Goal: Task Accomplishment & Management: Manage account settings

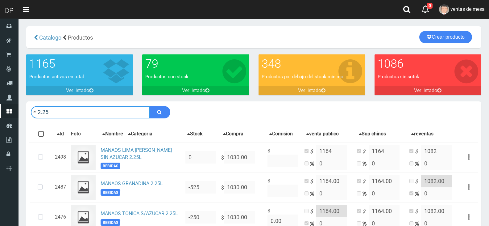
drag, startPoint x: 0, startPoint y: 0, endPoint x: 70, endPoint y: 109, distance: 129.6
click at [70, 109] on input "2.25" at bounding box center [90, 112] width 119 height 12
click at [59, 116] on input "2.25" at bounding box center [90, 112] width 119 height 12
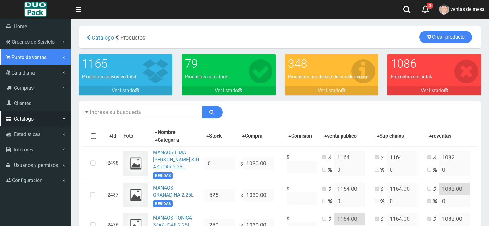
click at [29, 58] on span "Punto de ventas" at bounding box center [28, 57] width 35 height 6
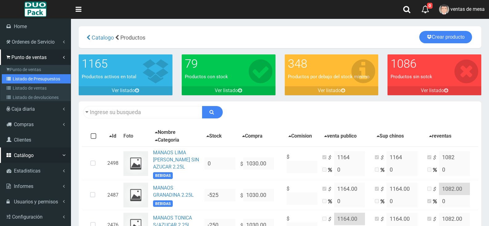
click at [37, 77] on link "Listado de Presupuestos" at bounding box center [36, 78] width 69 height 9
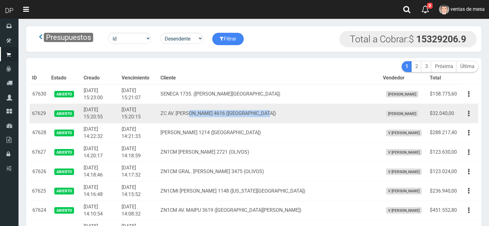
drag, startPoint x: 297, startPoint y: 111, endPoint x: 210, endPoint y: 108, distance: 86.8
click at [210, 108] on td "ZC AV. FRANCISCO BEIRO 4616 (VILLA DEVOTO)" at bounding box center [269, 113] width 223 height 19
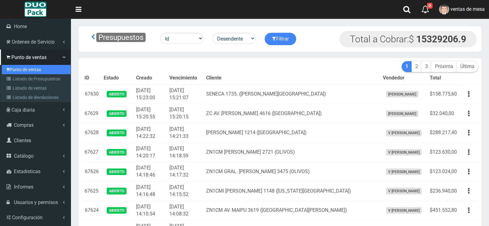
click at [30, 72] on link "Punto de ventas" at bounding box center [36, 69] width 69 height 9
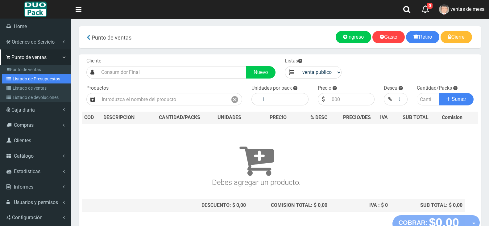
click at [14, 79] on link "Listado de Presupuestos" at bounding box center [36, 78] width 69 height 9
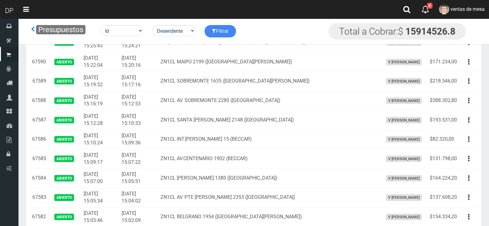
scroll to position [955, 0]
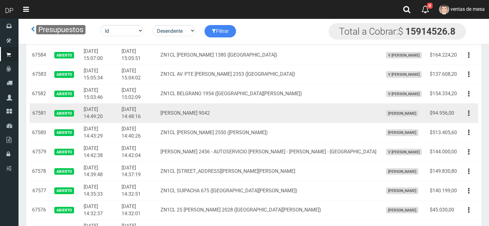
click at [462, 117] on div "Editar Imprimir Eliminar" at bounding box center [469, 113] width 14 height 11
drag, startPoint x: 469, startPoint y: 115, endPoint x: 465, endPoint y: 122, distance: 8.3
click at [469, 115] on icon "button" at bounding box center [469, 113] width 2 height 11
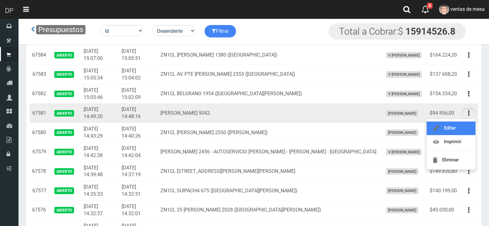
click at [465, 122] on link "Editar" at bounding box center [451, 128] width 49 height 14
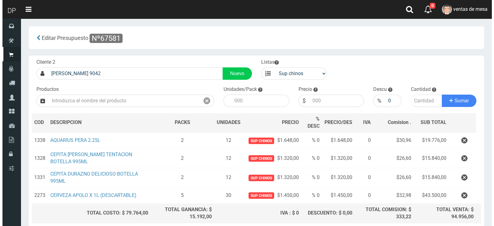
scroll to position [52, 0]
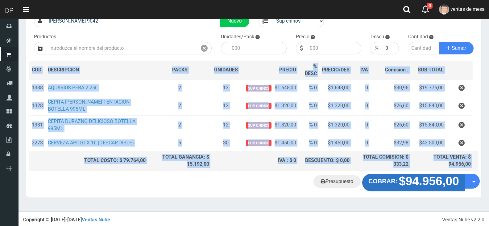
click at [417, 173] on div "Cliente 2 [PERSON_NAME] 9042 Nuevo Listas venta publico Sup chinos reventas Pro…" at bounding box center [253, 100] width 455 height 194
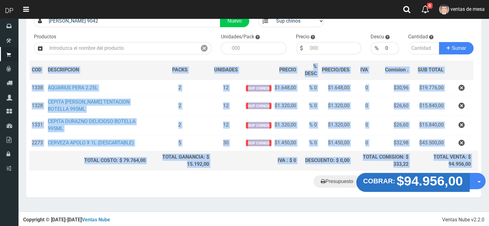
click at [417, 174] on strong "$94.956,00" at bounding box center [430, 180] width 66 height 15
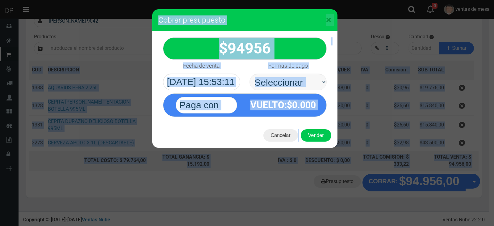
click at [249, 73] on select "Seleccionar Efectivo Tarjeta de Crédito Depósito Débito" at bounding box center [287, 81] width 77 height 17
click at [299, 93] on div "VUELTO :$ 0.000" at bounding box center [244, 103] width 173 height 27
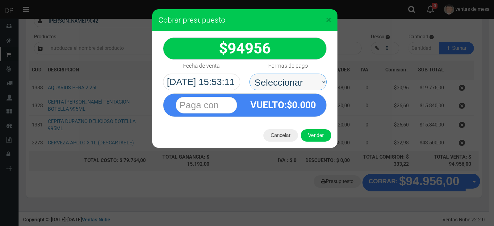
click at [300, 86] on select "Seleccionar Efectivo Tarjeta de Crédito Depósito Débito" at bounding box center [287, 81] width 77 height 17
select select "Efectivo"
click at [249, 73] on select "Seleccionar Efectivo Tarjeta de Crédito Depósito Débito" at bounding box center [287, 81] width 77 height 17
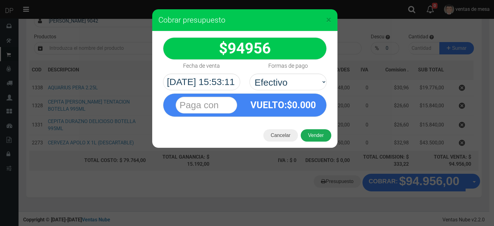
click at [311, 137] on button "Vender" at bounding box center [316, 135] width 31 height 12
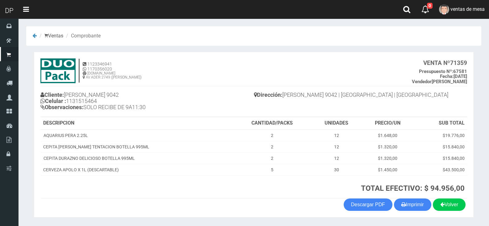
drag, startPoint x: 413, startPoint y: 204, endPoint x: 406, endPoint y: 195, distance: 11.6
click at [413, 204] on button "Imprimir" at bounding box center [412, 204] width 37 height 12
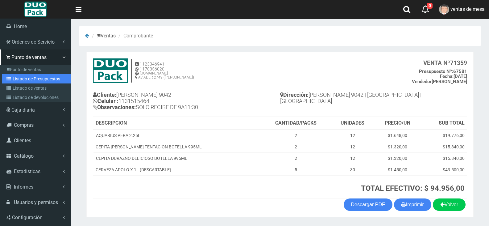
click at [24, 75] on link "Listado de Presupuestos" at bounding box center [36, 78] width 69 height 9
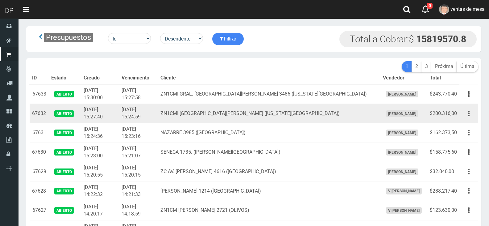
click at [199, 113] on td "ZN1CMI SAN MARTIN 3710 (FLORIDA OESTE)" at bounding box center [269, 113] width 223 height 19
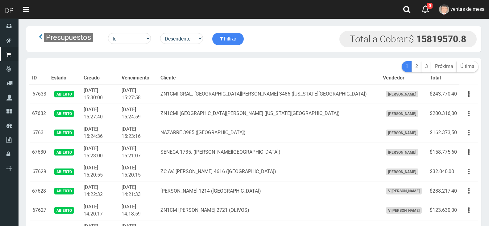
click at [223, 83] on th "Cliente" at bounding box center [269, 78] width 223 height 12
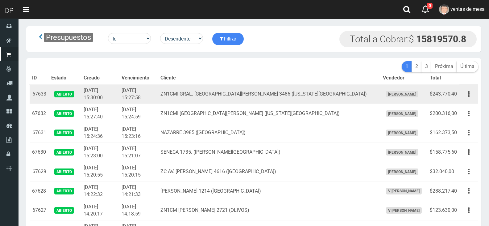
click at [255, 101] on td "ZN1CMI GRAL. [GEOGRAPHIC_DATA][PERSON_NAME] 3486 ([US_STATE][GEOGRAPHIC_DATA])" at bounding box center [269, 93] width 223 height 19
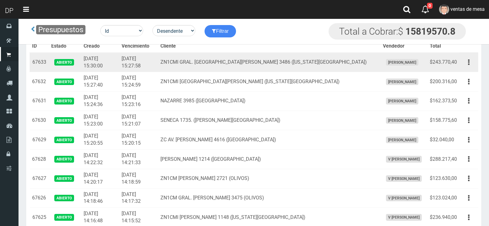
scroll to position [1362, 0]
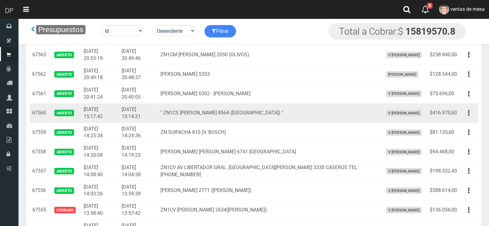
click at [471, 120] on td "Editar Imprimir Eliminar" at bounding box center [469, 112] width 19 height 19
click at [470, 116] on button "button" at bounding box center [469, 112] width 14 height 11
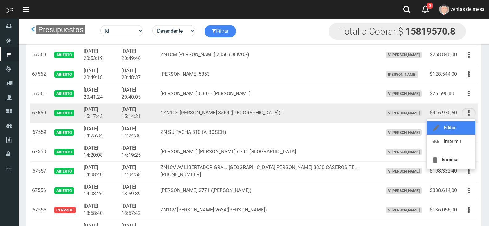
click at [468, 125] on link "Editar" at bounding box center [451, 128] width 49 height 14
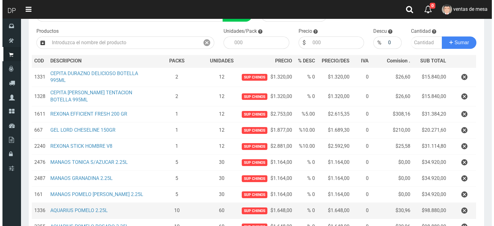
scroll to position [142, 0]
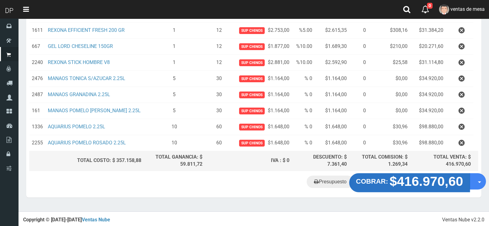
click at [425, 177] on strong "$416.970,60" at bounding box center [427, 180] width 74 height 15
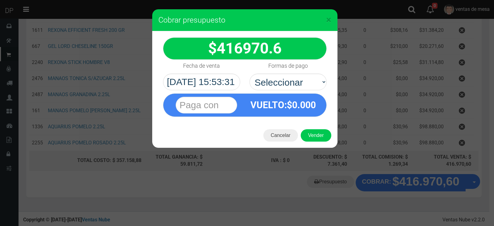
click at [289, 74] on select "Seleccionar Efectivo Tarjeta de Crédito Depósito Débito" at bounding box center [287, 81] width 77 height 17
select select "Efectivo"
click at [249, 73] on select "Seleccionar Efectivo Tarjeta de Crédito Depósito Débito" at bounding box center [287, 81] width 77 height 17
click at [319, 141] on div "Cancelar Vender" at bounding box center [244, 135] width 185 height 25
click at [317, 136] on button "Vender" at bounding box center [316, 135] width 31 height 12
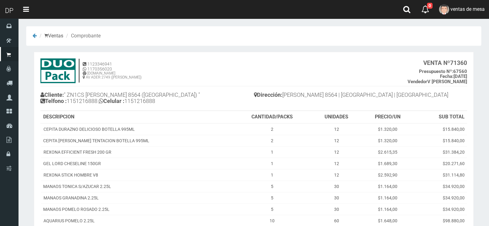
scroll to position [90, 0]
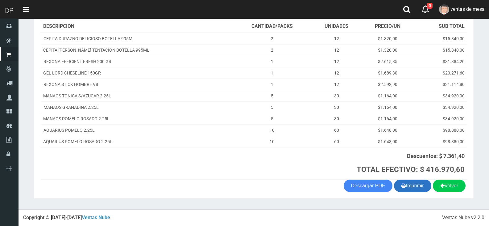
click at [400, 179] on button "Imprimir" at bounding box center [412, 185] width 37 height 12
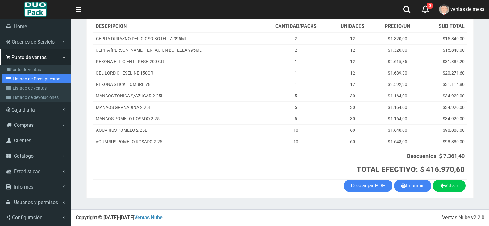
click at [46, 78] on link "Listado de Presupuestos" at bounding box center [36, 78] width 69 height 9
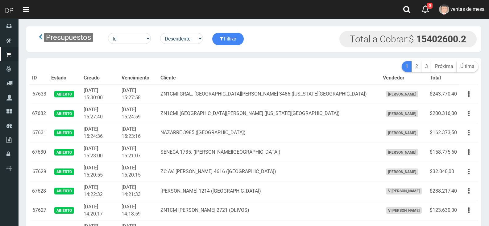
scroll to position [1413, 0]
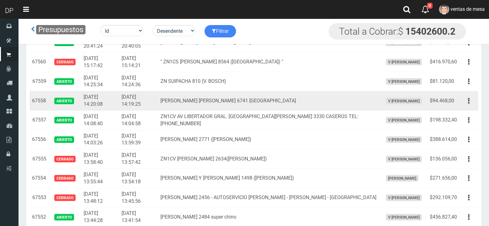
drag, startPoint x: 459, startPoint y: 106, endPoint x: 463, endPoint y: 106, distance: 4.3
click at [459, 106] on td "$94.468,00" at bounding box center [444, 100] width 32 height 19
click at [470, 106] on button "button" at bounding box center [469, 100] width 14 height 11
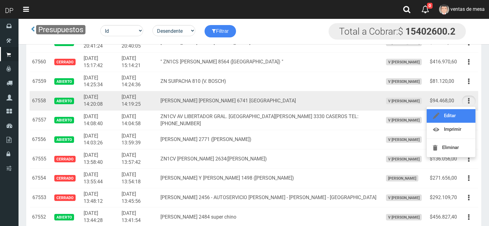
click at [466, 116] on link "Editar" at bounding box center [451, 116] width 49 height 14
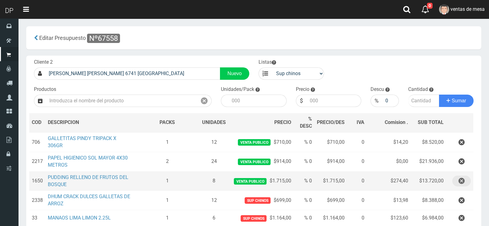
click at [457, 175] on button "button" at bounding box center [462, 180] width 19 height 11
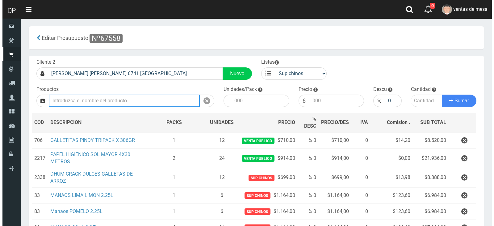
scroll to position [85, 0]
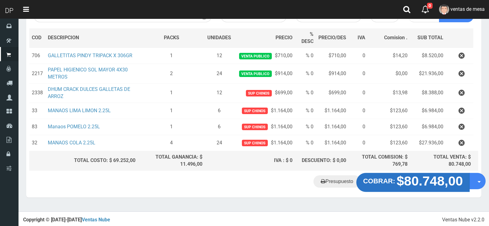
click at [434, 184] on strong "$80.748,00" at bounding box center [430, 180] width 66 height 15
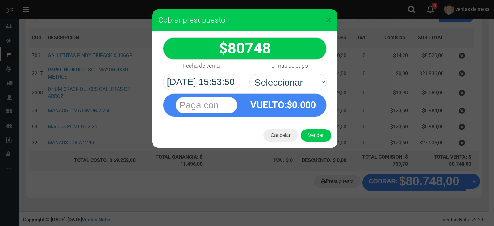
drag, startPoint x: 302, startPoint y: 76, endPoint x: 299, endPoint y: 107, distance: 31.6
click at [297, 92] on div "VUELTO :$ 0.000" at bounding box center [244, 103] width 173 height 27
drag, startPoint x: 299, startPoint y: 78, endPoint x: 299, endPoint y: 88, distance: 9.6
click at [299, 88] on select "Seleccionar Efectivo Tarjeta de Crédito Depósito Débito" at bounding box center [287, 81] width 77 height 17
select select "Efectivo"
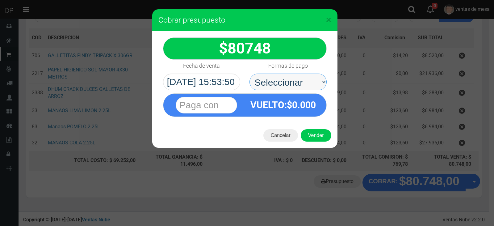
click at [249, 73] on select "Seleccionar Efectivo Tarjeta de Crédito Depósito Débito" at bounding box center [287, 81] width 77 height 17
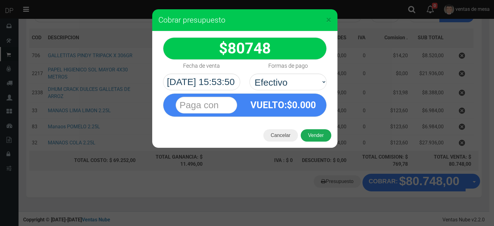
click at [313, 133] on button "Vender" at bounding box center [316, 135] width 31 height 12
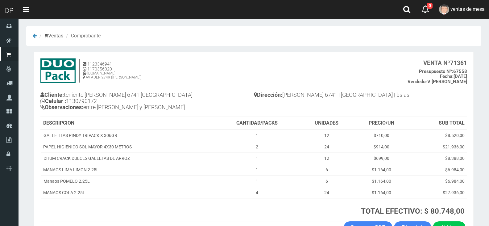
scroll to position [42, 0]
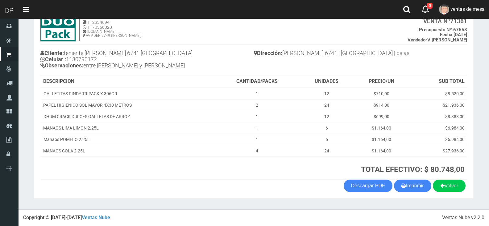
click at [420, 194] on section "1123346941 1170356020 [DOMAIN_NAME] AV ADER 2749 ([PERSON_NAME]) VENTA Nº 71361…" at bounding box center [254, 104] width 440 height 188
click at [420, 191] on button "Imprimir" at bounding box center [412, 185] width 37 height 12
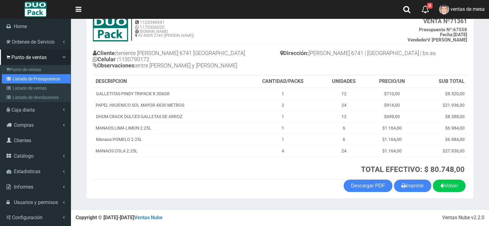
click at [27, 81] on link "Listado de Presupuestos" at bounding box center [36, 78] width 69 height 9
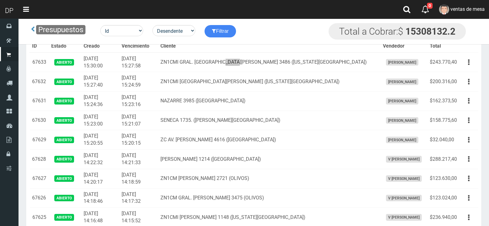
scroll to position [445, 0]
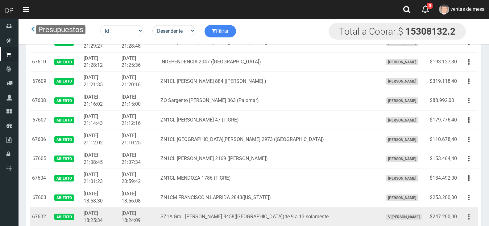
click at [470, 214] on icon "button" at bounding box center [469, 216] width 2 height 11
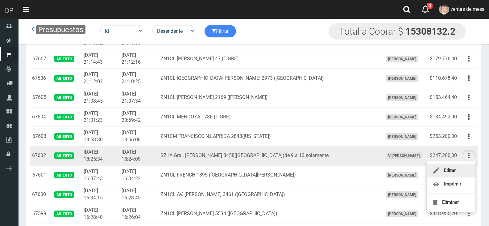
scroll to position [507, 0]
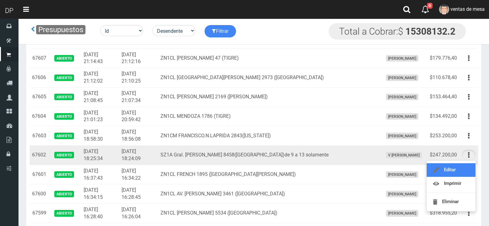
click at [455, 166] on link "Editar" at bounding box center [451, 170] width 49 height 14
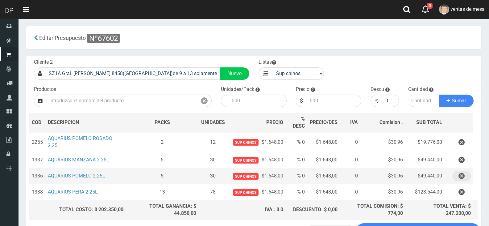
click at [455, 174] on button "button" at bounding box center [462, 175] width 19 height 11
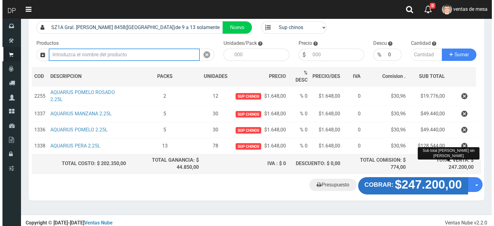
scroll to position [33, 0]
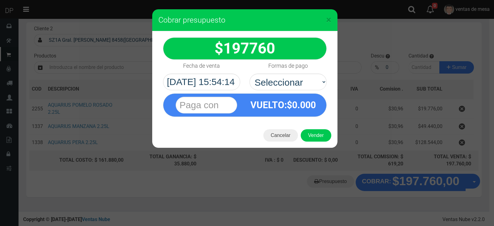
click at [302, 109] on span "0.000" at bounding box center [304, 104] width 24 height 11
drag, startPoint x: 305, startPoint y: 78, endPoint x: 305, endPoint y: 86, distance: 7.1
click at [305, 78] on select "Seleccionar Efectivo Tarjeta de Crédito Depósito Débito" at bounding box center [287, 81] width 77 height 17
click at [249, 73] on select "Seleccionar Efectivo Tarjeta de Crédito Depósito Débito" at bounding box center [287, 81] width 77 height 17
drag, startPoint x: 310, startPoint y: 76, endPoint x: 310, endPoint y: 89, distance: 13.0
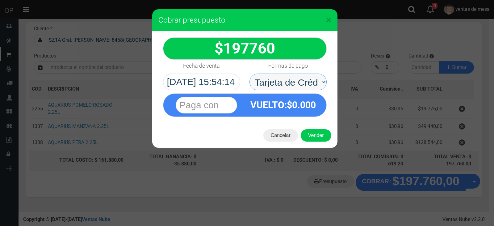
click at [310, 77] on select "Seleccionar Efectivo Tarjeta de Crédito Depósito Débito" at bounding box center [287, 81] width 77 height 17
select select "Efectivo"
click at [249, 73] on select "Seleccionar Efectivo Tarjeta de Crédito Depósito Débito" at bounding box center [287, 81] width 77 height 17
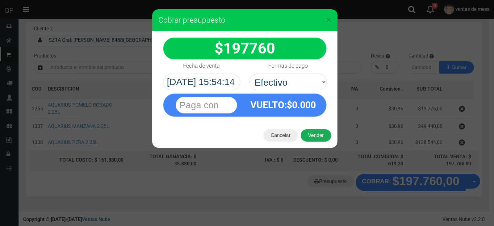
click at [321, 132] on button "Vender" at bounding box center [316, 135] width 31 height 12
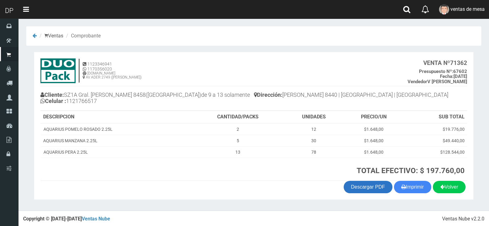
scroll to position [1, 0]
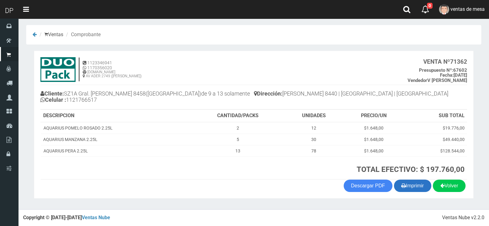
click at [409, 192] on section "1123346941 1170356020 [DOMAIN_NAME] AV ADER 2749 ([PERSON_NAME]) VENTA Nº 71362…" at bounding box center [254, 125] width 440 height 148
click at [408, 190] on button "Imprimir" at bounding box center [412, 185] width 37 height 12
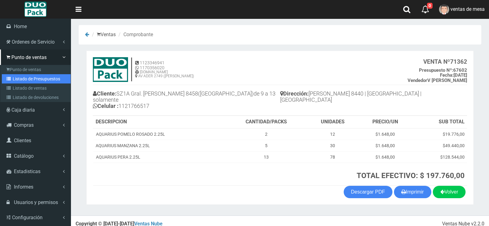
click at [9, 79] on icon at bounding box center [9, 79] width 6 height 4
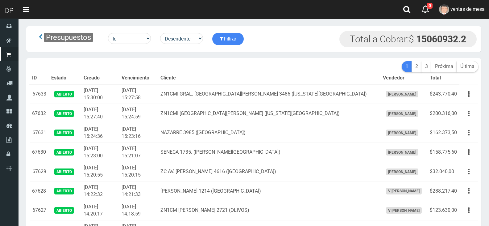
click at [218, 74] on th "Cliente" at bounding box center [269, 78] width 223 height 12
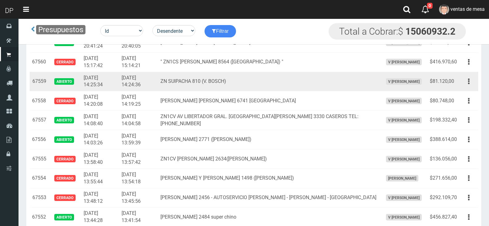
drag, startPoint x: 469, startPoint y: 82, endPoint x: 460, endPoint y: 96, distance: 17.0
click at [468, 81] on button "button" at bounding box center [469, 81] width 14 height 11
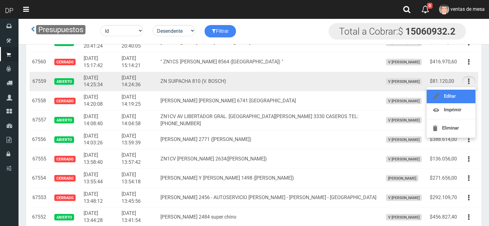
click at [459, 97] on link "Editar" at bounding box center [451, 97] width 49 height 14
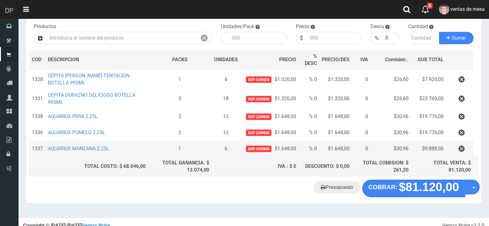
scroll to position [69, 0]
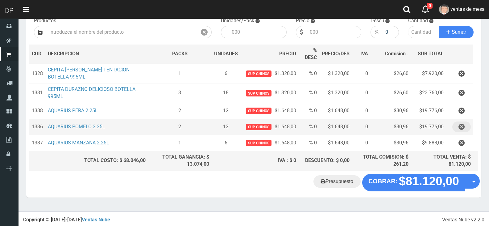
click at [461, 125] on icon "button" at bounding box center [462, 126] width 6 height 11
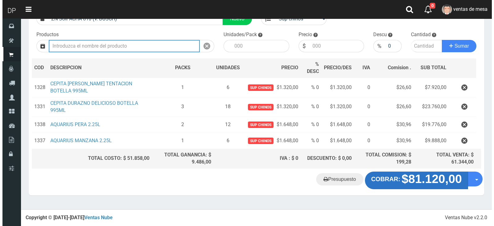
scroll to position [52, 0]
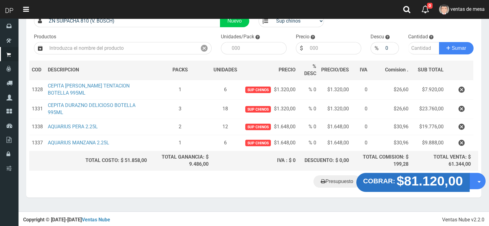
click at [395, 177] on strong "COBRAR:" at bounding box center [379, 180] width 32 height 7
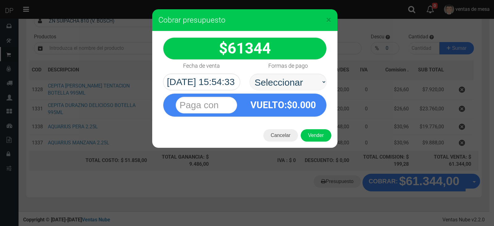
click at [288, 70] on label "Formas de pago" at bounding box center [288, 66] width 40 height 12
click at [288, 73] on select "Seleccionar Efectivo Tarjeta de Crédito Depósito Débito" at bounding box center [287, 81] width 77 height 17
drag, startPoint x: 288, startPoint y: 70, endPoint x: 288, endPoint y: 88, distance: 17.9
click at [287, 80] on select "Seleccionar Efectivo Tarjeta de Crédito Depósito Débito" at bounding box center [287, 81] width 77 height 17
select select "Efectivo"
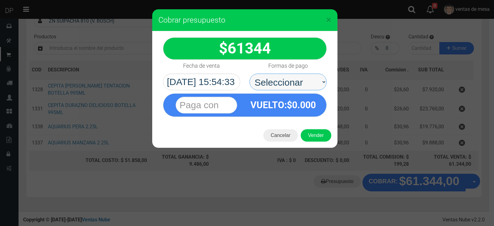
click at [249, 73] on select "Seleccionar Efectivo Tarjeta de Crédito Depósito Débito" at bounding box center [287, 81] width 77 height 17
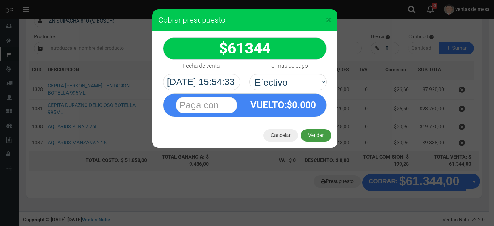
click at [310, 135] on button "Vender" at bounding box center [316, 135] width 31 height 12
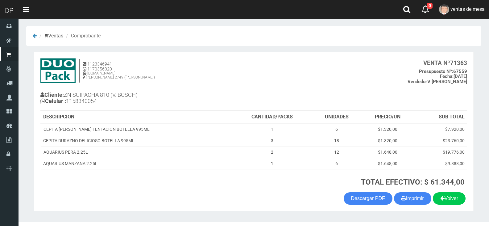
scroll to position [13, 0]
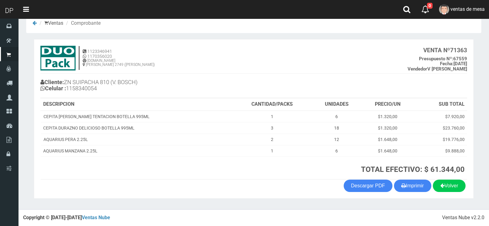
click at [408, 179] on th "TOTAL EFECTIVO: $ 61.344,00" at bounding box center [349, 167] width 235 height 23
click at [408, 181] on button "Imprimir" at bounding box center [412, 185] width 37 height 12
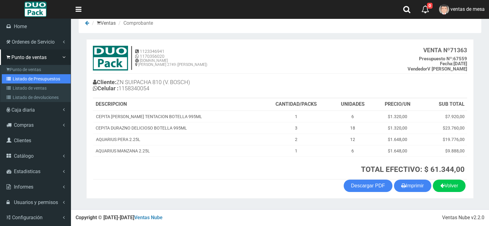
click at [6, 76] on link "Listado de Presupuestos" at bounding box center [36, 78] width 69 height 9
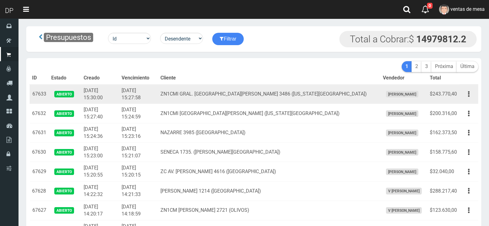
drag, startPoint x: 0, startPoint y: 0, endPoint x: 270, endPoint y: 91, distance: 284.9
click at [270, 91] on td "ZN1CMI GRAL. [GEOGRAPHIC_DATA][PERSON_NAME] 3486 ([US_STATE][GEOGRAPHIC_DATA])" at bounding box center [269, 93] width 223 height 19
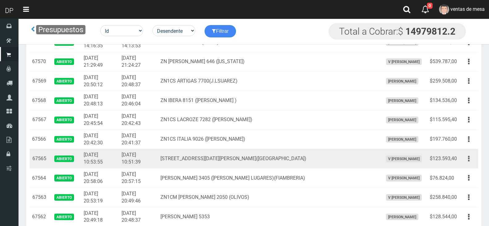
click at [464, 159] on button "button" at bounding box center [469, 158] width 14 height 11
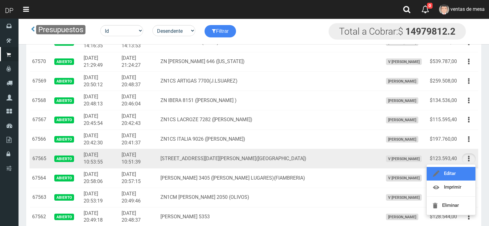
click at [462, 169] on link "Editar" at bounding box center [451, 174] width 49 height 14
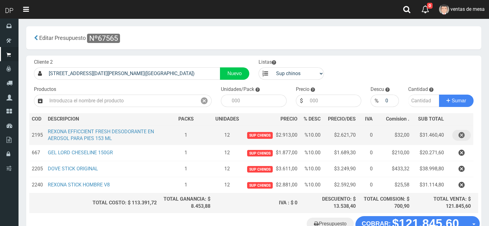
click at [464, 134] on icon "button" at bounding box center [462, 135] width 6 height 11
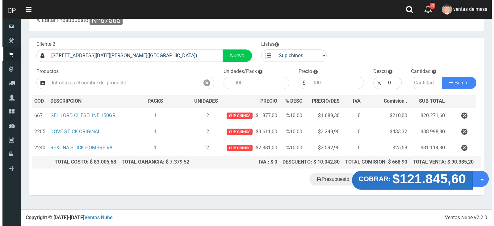
scroll to position [16, 0]
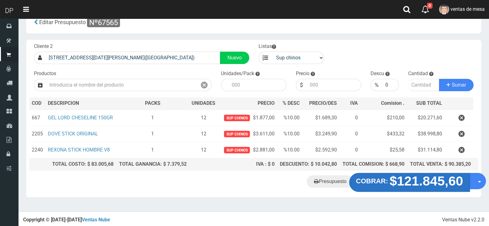
click at [405, 184] on strong "$121.845,60" at bounding box center [427, 180] width 74 height 15
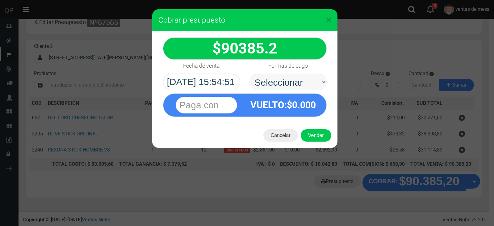
drag, startPoint x: 289, startPoint y: 71, endPoint x: 290, endPoint y: 76, distance: 5.4
click at [290, 74] on div "Formas de pago Seleccionar Efectivo Tarjeta de Crédito Depósito Débito" at bounding box center [288, 75] width 86 height 31
drag, startPoint x: 290, startPoint y: 76, endPoint x: 290, endPoint y: 89, distance: 12.7
click at [290, 76] on select "Seleccionar Efectivo Tarjeta de Crédito Depósito Débito" at bounding box center [287, 81] width 77 height 17
select select "Efectivo"
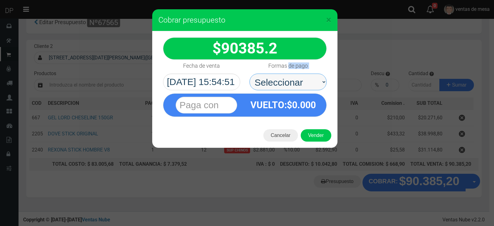
click at [249, 73] on select "Seleccionar Efectivo Tarjeta de Crédito Depósito Débito" at bounding box center [287, 81] width 77 height 17
click at [299, 128] on div "Cancelar Vender" at bounding box center [244, 135] width 185 height 25
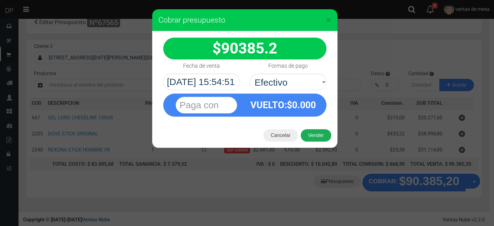
click at [306, 137] on button "Vender" at bounding box center [316, 135] width 31 height 12
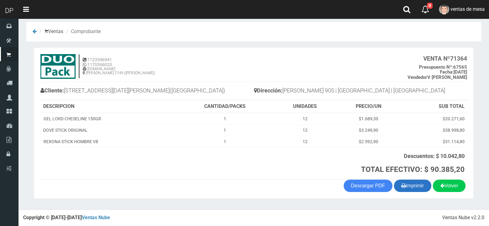
scroll to position [4, 0]
click at [412, 190] on button "Imprimir" at bounding box center [412, 185] width 37 height 12
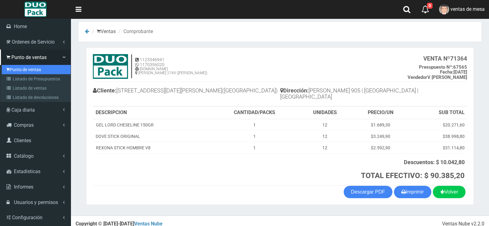
click at [18, 73] on link "Punto de ventas" at bounding box center [36, 69] width 69 height 9
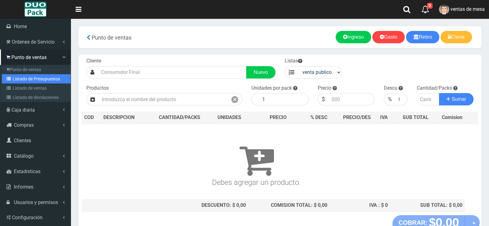
drag, startPoint x: 13, startPoint y: 82, endPoint x: 34, endPoint y: 64, distance: 27.6
click at [13, 82] on link "Listado de Presupuestos" at bounding box center [36, 78] width 69 height 9
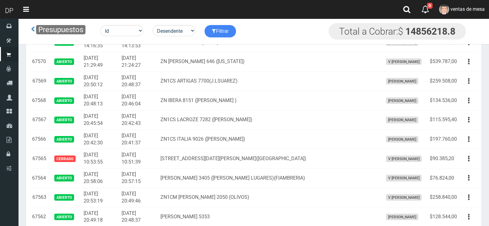
scroll to position [1343, 0]
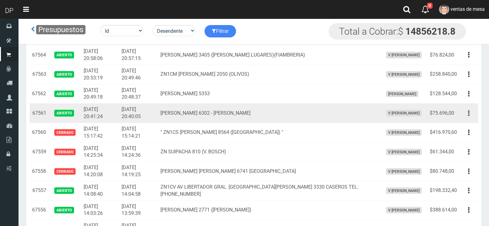
click at [472, 108] on div "Editar Imprimir Eliminar" at bounding box center [469, 113] width 14 height 11
click at [467, 116] on button "button" at bounding box center [469, 113] width 14 height 11
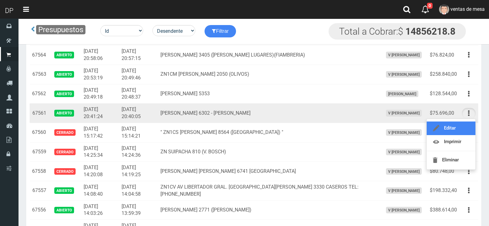
click at [464, 124] on link "Editar" at bounding box center [451, 128] width 49 height 14
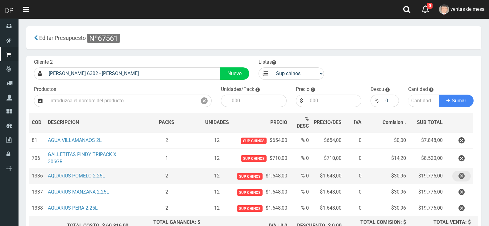
click at [459, 179] on icon "button" at bounding box center [462, 175] width 6 height 11
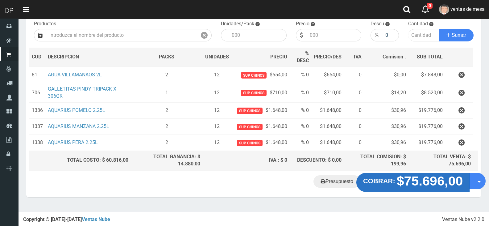
click at [430, 179] on strong "$75.696,00" at bounding box center [430, 180] width 66 height 15
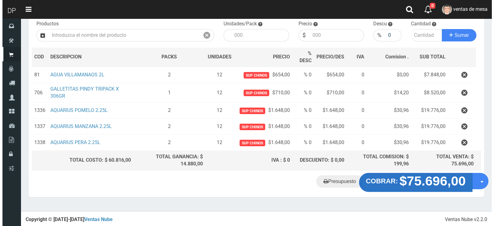
scroll to position [49, 0]
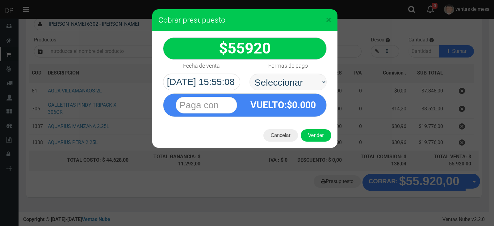
select select "Efectivo"
click at [249, 73] on select "Seleccionar Efectivo Tarjeta de Crédito Depósito Débito" at bounding box center [287, 81] width 77 height 17
click at [304, 145] on div "Cancelar Vender" at bounding box center [244, 135] width 185 height 25
click at [310, 135] on button "Vender" at bounding box center [316, 135] width 31 height 12
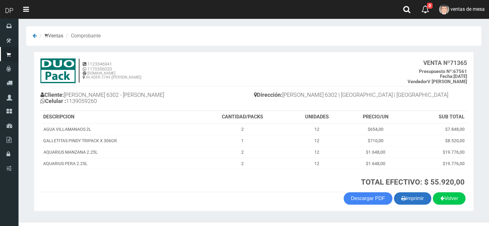
scroll to position [13, 0]
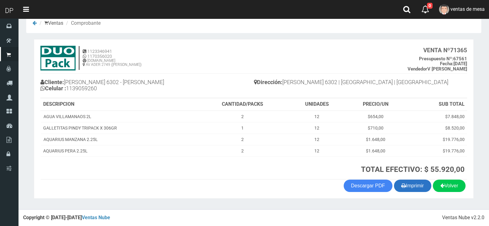
click at [415, 185] on button "Imprimir" at bounding box center [412, 185] width 37 height 12
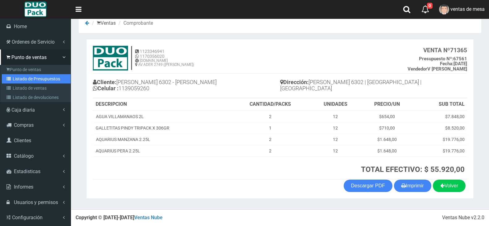
click at [7, 77] on icon at bounding box center [9, 79] width 6 height 4
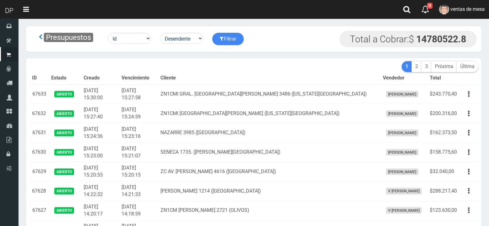
scroll to position [1220, 0]
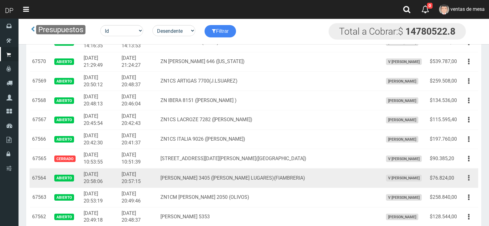
click at [470, 183] on icon "button" at bounding box center [469, 177] width 2 height 11
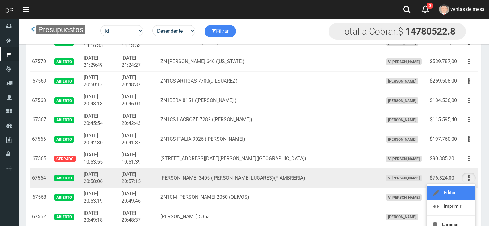
click at [466, 189] on link "Editar" at bounding box center [451, 193] width 49 height 14
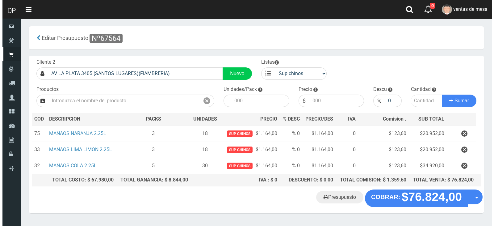
scroll to position [16, 0]
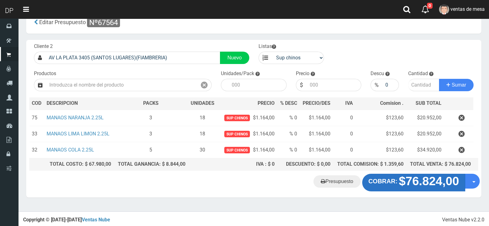
click at [423, 182] on strong "$76.824,00" at bounding box center [429, 180] width 60 height 13
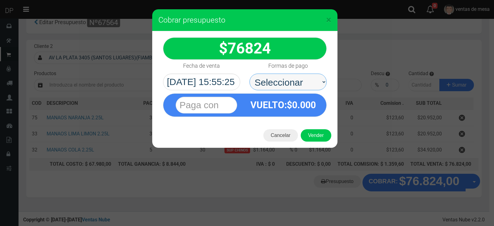
drag, startPoint x: 292, startPoint y: 80, endPoint x: 292, endPoint y: 84, distance: 4.0
click at [292, 80] on select "Seleccionar Efectivo Tarjeta de Crédito Depósito Débito" at bounding box center [287, 81] width 77 height 17
click at [249, 73] on select "Seleccionar Efectivo Tarjeta de Crédito Depósito Débito" at bounding box center [287, 81] width 77 height 17
drag, startPoint x: 298, startPoint y: 83, endPoint x: 298, endPoint y: 90, distance: 6.8
click at [298, 90] on div "76824 :$" at bounding box center [244, 77] width 185 height 92
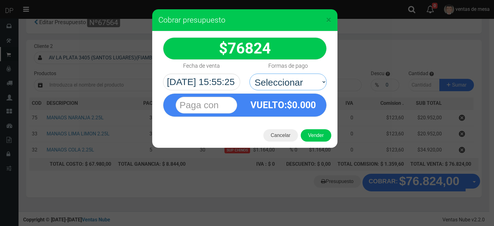
select select "Efectivo"
click at [249, 73] on select "Seleccionar Efectivo Tarjeta de Crédito Depósito Débito" at bounding box center [287, 81] width 77 height 17
click at [311, 131] on button "Vender" at bounding box center [316, 135] width 31 height 12
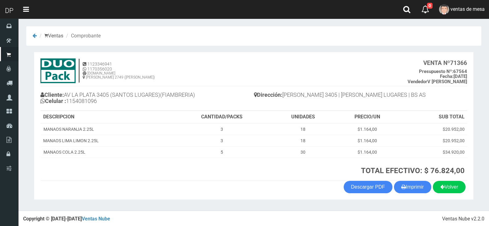
scroll to position [1, 0]
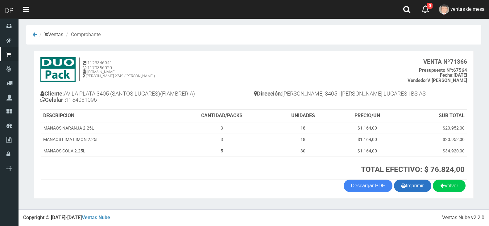
click at [424, 189] on button "Imprimir" at bounding box center [412, 185] width 37 height 12
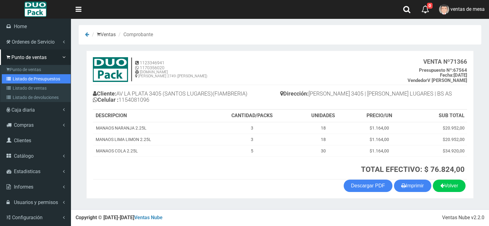
click at [25, 81] on link "Listado de Presupuestos" at bounding box center [36, 78] width 69 height 9
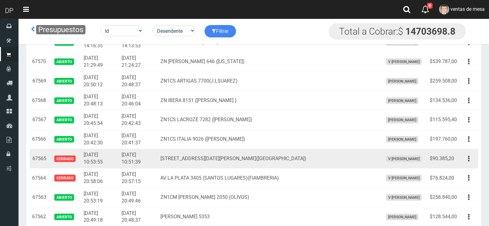
scroll to position [1251, 0]
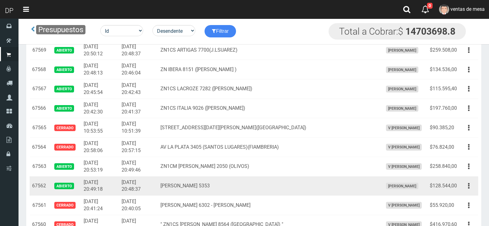
click at [464, 191] on div "Editar Imprimir Eliminar" at bounding box center [469, 185] width 14 height 11
click at [470, 188] on button "button" at bounding box center [469, 185] width 14 height 11
click at [467, 199] on link "Editar" at bounding box center [451, 201] width 49 height 14
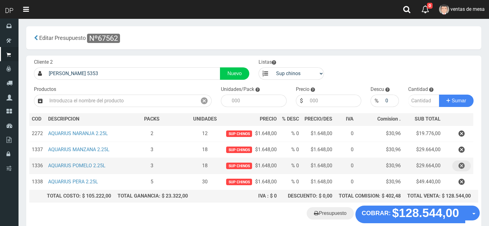
click at [467, 163] on button "button" at bounding box center [462, 165] width 19 height 11
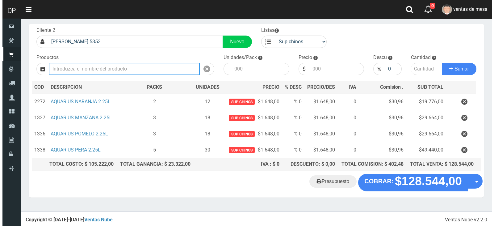
scroll to position [16, 0]
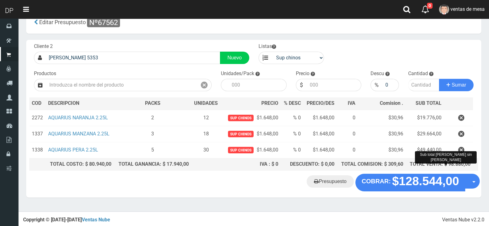
click at [412, 166] on div "TOTAL VENTA: $ 98.880,00" at bounding box center [439, 164] width 63 height 7
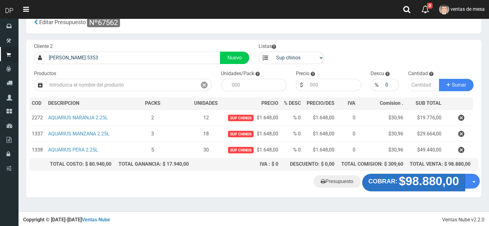
click at [398, 178] on button "COBRAR: $98.880,00" at bounding box center [413, 181] width 103 height 17
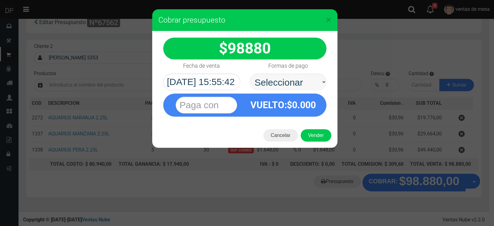
click at [297, 75] on select "Seleccionar Efectivo Tarjeta de Crédito Depósito Débito" at bounding box center [287, 81] width 77 height 17
click at [297, 85] on select "Seleccionar Efectivo Tarjeta de Crédito Depósito Débito" at bounding box center [287, 81] width 77 height 17
select select "Efectivo"
click at [249, 73] on select "Seleccionar Efectivo Tarjeta de Crédito Depósito Débito" at bounding box center [287, 81] width 77 height 17
click at [312, 133] on button "Vender" at bounding box center [316, 135] width 31 height 12
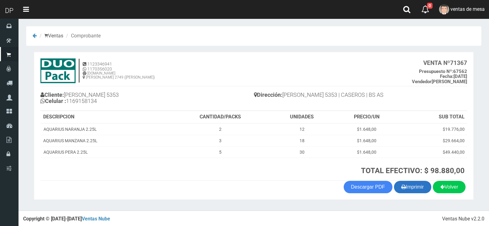
scroll to position [1, 0]
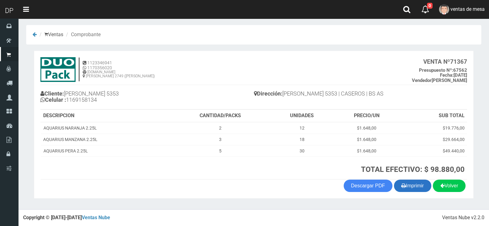
click at [414, 185] on button "Imprimir" at bounding box center [412, 185] width 37 height 12
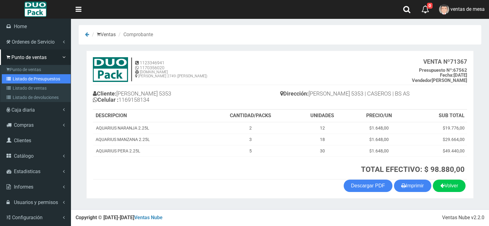
click at [6, 77] on link "Listado de Presupuestos" at bounding box center [36, 78] width 69 height 9
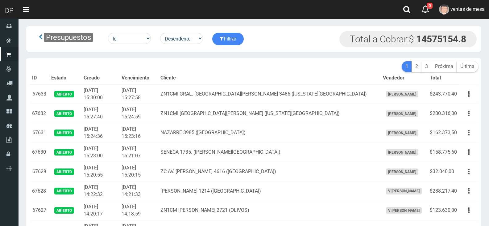
drag, startPoint x: 0, startPoint y: 0, endPoint x: 282, endPoint y: 60, distance: 287.8
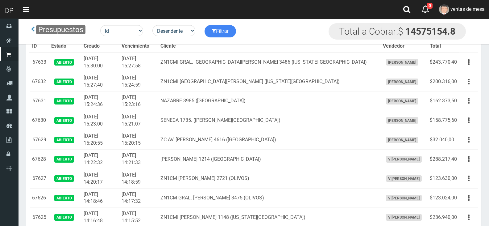
scroll to position [445, 0]
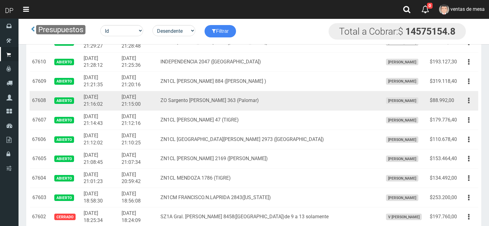
click at [467, 106] on div "Editar Imprimir Eliminar" at bounding box center [469, 100] width 14 height 11
click at [467, 106] on button "button" at bounding box center [469, 100] width 14 height 11
click at [465, 106] on ul "Editar Imprimir Eliminar" at bounding box center [451, 131] width 49 height 51
click at [468, 105] on button "button" at bounding box center [469, 100] width 14 height 11
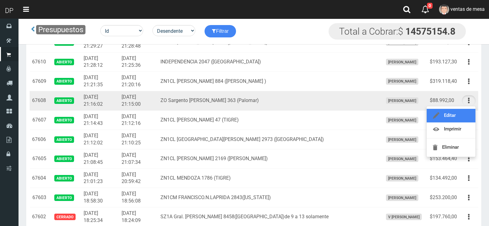
click at [464, 110] on link "Editar" at bounding box center [451, 116] width 49 height 14
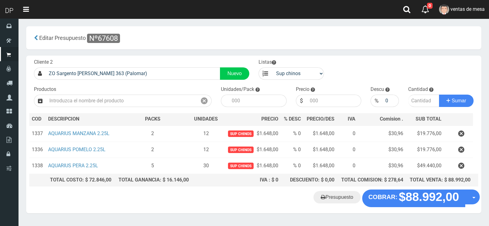
click at [468, 146] on button "button" at bounding box center [461, 149] width 19 height 11
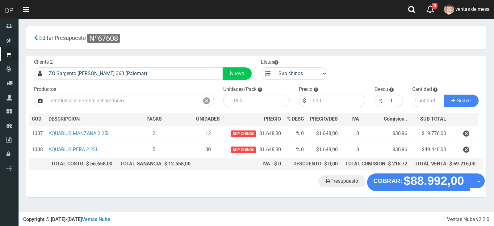
click at [403, 193] on div "Presupuesto COBRAR: $88.992,00 Opciones" at bounding box center [256, 184] width 460 height 23
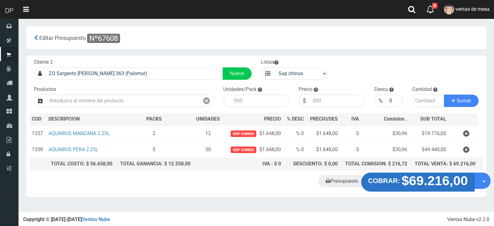
click at [404, 184] on strong "$69.216,00" at bounding box center [435, 180] width 66 height 15
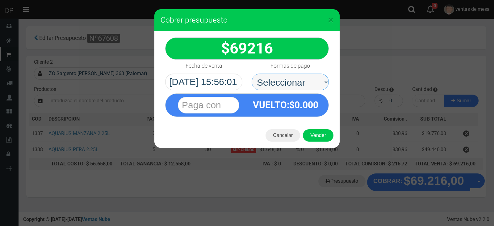
click at [286, 81] on select "Seleccionar Efectivo Tarjeta de Crédito Depósito Débito" at bounding box center [290, 81] width 77 height 17
click at [294, 83] on select "Seleccionar Efectivo Tarjeta de Crédito Depósito Débito" at bounding box center [290, 81] width 77 height 17
select select "Efectivo"
click at [252, 73] on select "Seleccionar Efectivo Tarjeta de Crédito Depósito Débito" at bounding box center [290, 81] width 77 height 17
click at [319, 135] on button "Vender" at bounding box center [318, 135] width 31 height 12
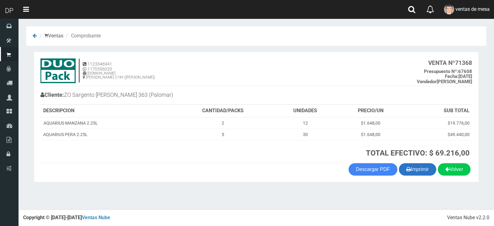
click at [412, 169] on button "Imprimir" at bounding box center [417, 169] width 37 height 12
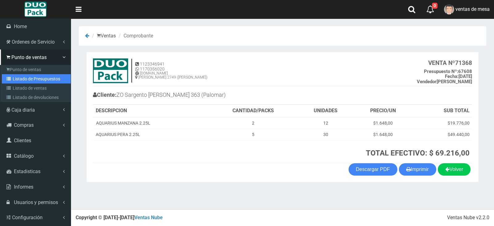
click at [8, 77] on icon at bounding box center [9, 79] width 6 height 4
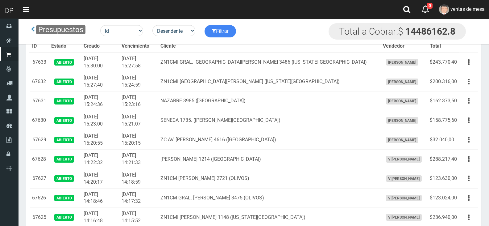
scroll to position [1413, 0]
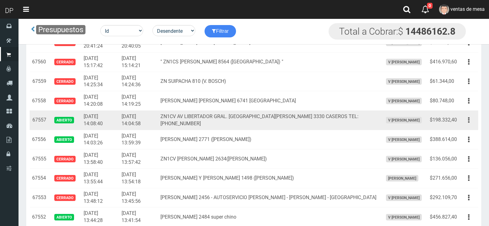
click at [464, 120] on button "button" at bounding box center [469, 120] width 14 height 11
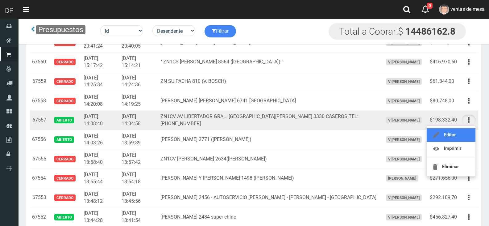
click at [466, 136] on link "Editar" at bounding box center [451, 135] width 49 height 14
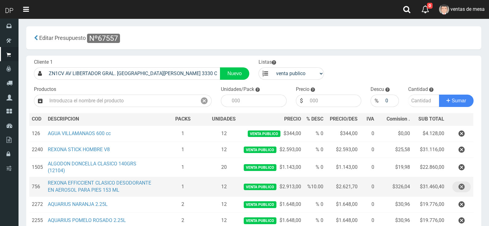
click at [461, 185] on icon "button" at bounding box center [462, 186] width 6 height 11
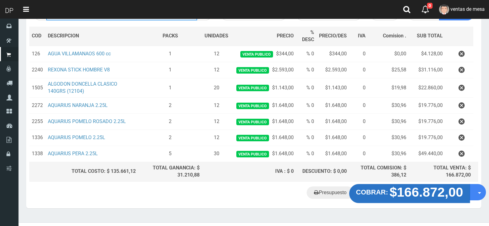
scroll to position [93, 0]
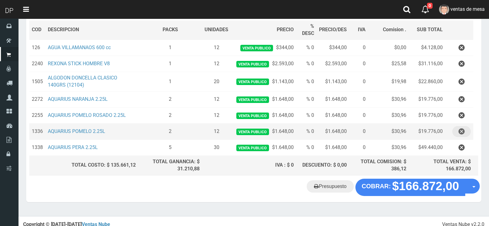
click at [462, 132] on icon "button" at bounding box center [462, 131] width 6 height 11
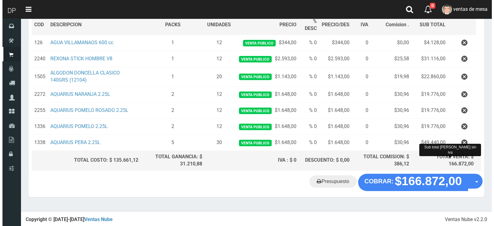
scroll to position [81, 0]
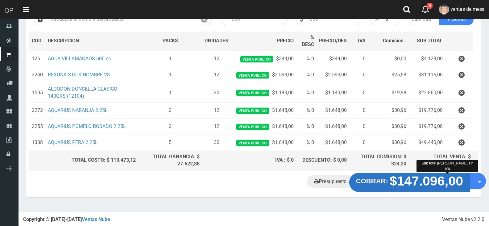
click at [410, 175] on strong "$147.096,00" at bounding box center [427, 180] width 74 height 15
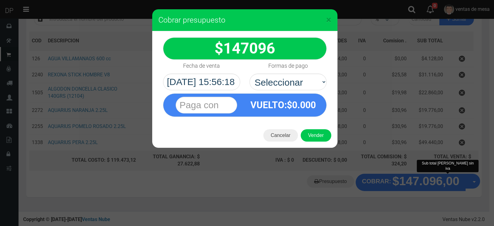
click at [286, 60] on label "Formas de pago" at bounding box center [288, 66] width 40 height 12
click at [286, 73] on select "Seleccionar Efectivo Tarjeta de Crédito Depósito Débito" at bounding box center [287, 81] width 77 height 17
click at [292, 88] on select "Seleccionar Efectivo Tarjeta de Crédito Depósito Débito" at bounding box center [287, 81] width 77 height 17
select select "Efectivo"
click at [249, 73] on select "Seleccionar Efectivo Tarjeta de Crédito Depósito Débito" at bounding box center [287, 81] width 77 height 17
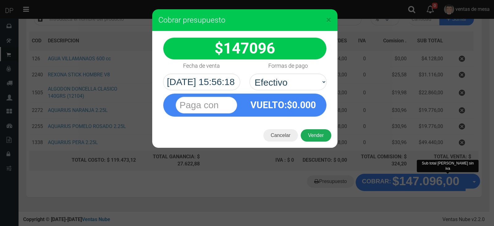
click at [316, 136] on button "Vender" at bounding box center [316, 135] width 31 height 12
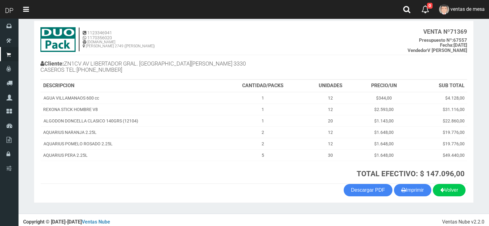
scroll to position [35, 0]
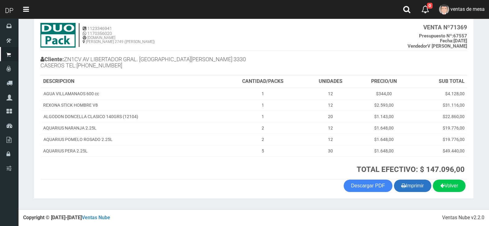
click at [420, 179] on button "Imprimir" at bounding box center [412, 185] width 37 height 12
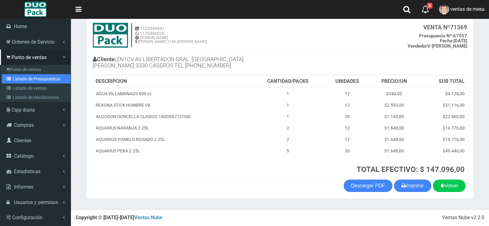
click at [17, 79] on link "Listado de Presupuestos" at bounding box center [36, 78] width 69 height 9
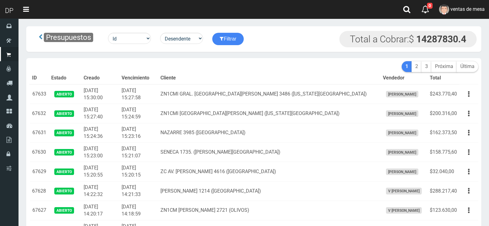
scroll to position [1413, 0]
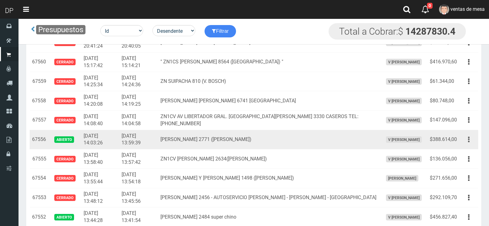
click at [473, 139] on button "button" at bounding box center [469, 139] width 14 height 11
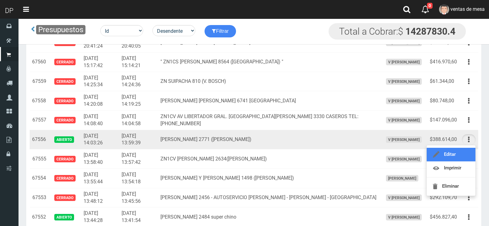
click at [462, 153] on link "Editar" at bounding box center [451, 155] width 49 height 14
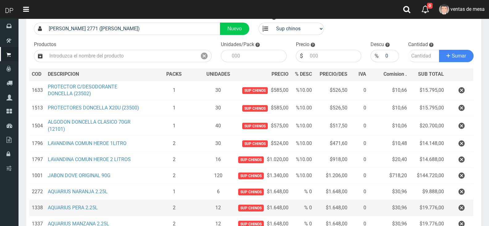
scroll to position [93, 0]
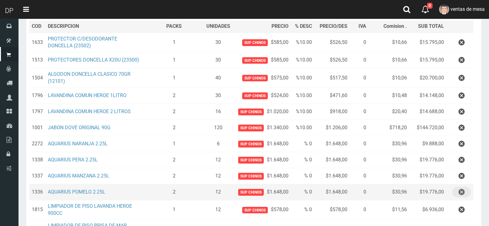
click at [457, 192] on button "button" at bounding box center [462, 191] width 19 height 11
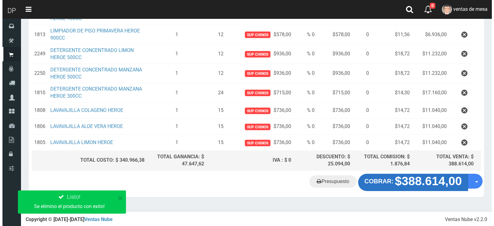
scroll to position [290, 0]
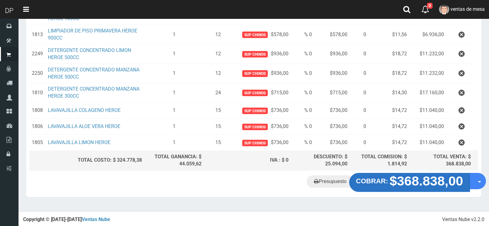
click at [426, 182] on strong "$368.838,00" at bounding box center [427, 180] width 74 height 15
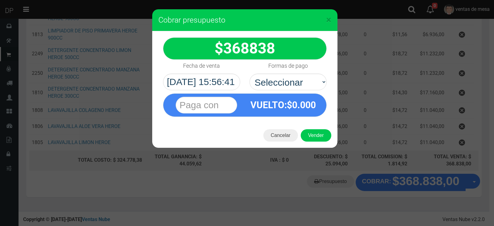
click at [325, 87] on div "Formas de pago Seleccionar Efectivo Tarjeta de Crédito Depósito Débito" at bounding box center [288, 75] width 86 height 31
click at [322, 84] on select "Seleccionar Efectivo Tarjeta de Crédito Depósito Débito" at bounding box center [287, 81] width 77 height 17
select select "Efectivo"
click at [249, 73] on select "Seleccionar Efectivo Tarjeta de Crédito Depósito Débito" at bounding box center [287, 81] width 77 height 17
click at [314, 138] on button "Vender" at bounding box center [316, 135] width 31 height 12
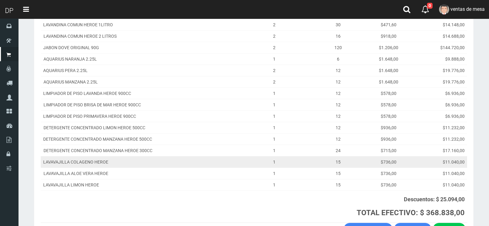
scroll to position [182, 0]
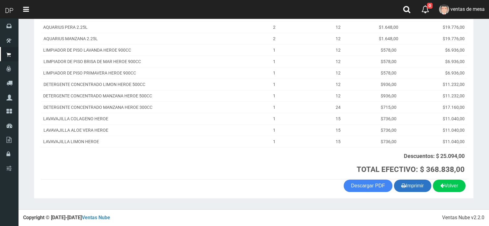
click at [409, 183] on button "Imprimir" at bounding box center [412, 185] width 37 height 12
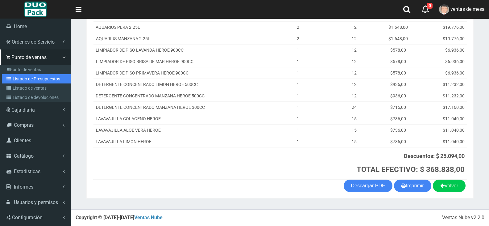
click at [22, 82] on link "Listado de Presupuestos" at bounding box center [36, 78] width 69 height 9
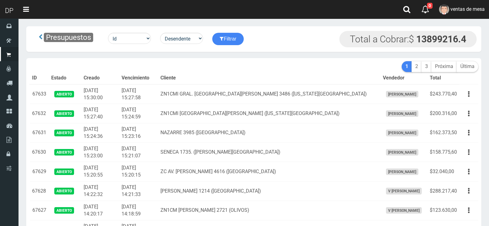
click at [245, 73] on th "Cliente" at bounding box center [269, 78] width 223 height 12
drag, startPoint x: 0, startPoint y: 0, endPoint x: 245, endPoint y: 73, distance: 256.1
click at [245, 73] on th "Cliente" at bounding box center [269, 78] width 223 height 12
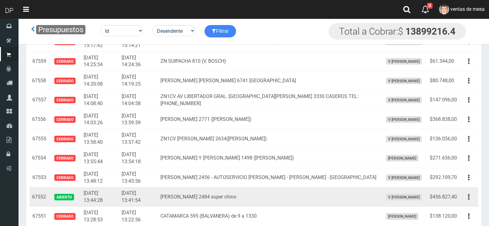
scroll to position [1444, 0]
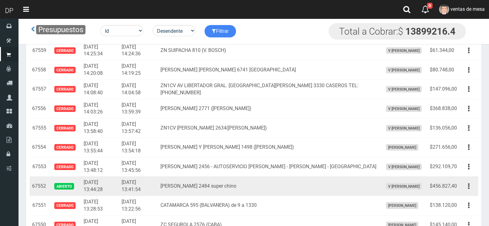
click at [472, 191] on td "Editar Imprimir Eliminar" at bounding box center [469, 185] width 19 height 19
drag, startPoint x: 471, startPoint y: 188, endPoint x: 468, endPoint y: 192, distance: 5.1
click at [471, 188] on button "button" at bounding box center [469, 186] width 14 height 11
click at [465, 197] on link "Editar" at bounding box center [451, 201] width 49 height 14
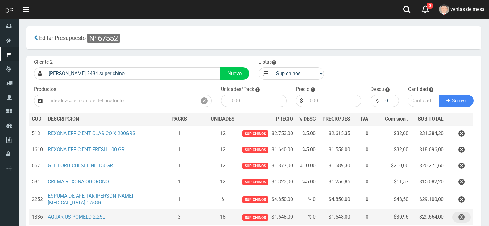
click at [464, 217] on icon "button" at bounding box center [462, 216] width 6 height 11
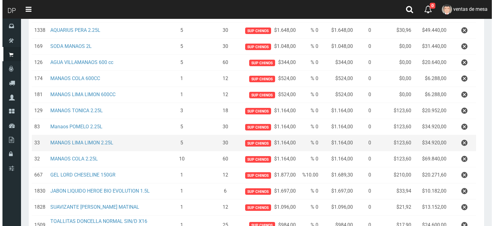
scroll to position [290, 0]
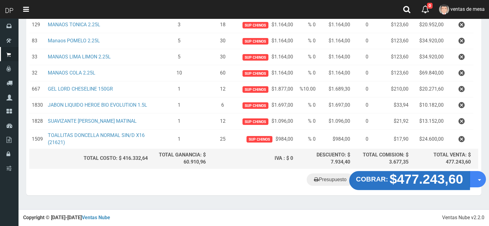
click at [395, 183] on strong "$477.243,60" at bounding box center [427, 178] width 74 height 15
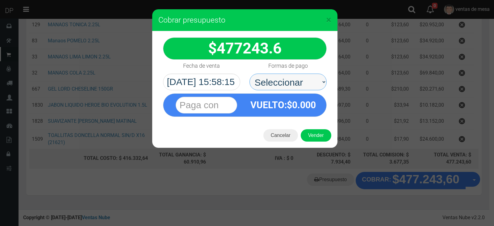
click at [292, 88] on select "Seleccionar Efectivo Tarjeta de Crédito Depósito Débito" at bounding box center [287, 81] width 77 height 17
click at [294, 90] on div "VUELTO :$ 0.000" at bounding box center [244, 103] width 173 height 27
drag, startPoint x: 303, startPoint y: 85, endPoint x: 303, endPoint y: 90, distance: 5.3
click at [304, 85] on select "Seleccionar Efectivo Tarjeta de Crédito Depósito Débito" at bounding box center [287, 81] width 77 height 17
select select "Efectivo"
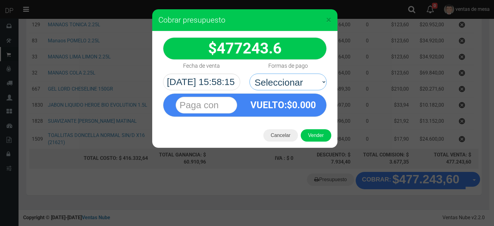
click at [249, 73] on select "Seleccionar Efectivo Tarjeta de Crédito Depósito Débito" at bounding box center [287, 81] width 77 height 17
click at [314, 132] on button "Vender" at bounding box center [316, 135] width 31 height 12
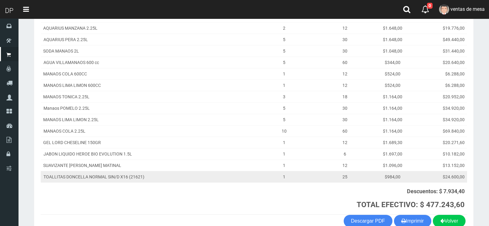
scroll to position [187, 0]
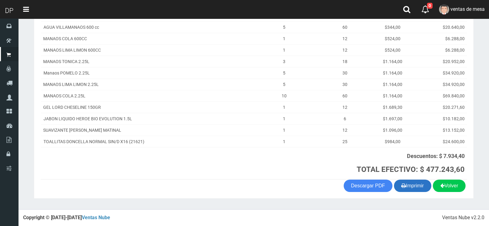
click at [422, 187] on button "Imprimir" at bounding box center [412, 185] width 37 height 12
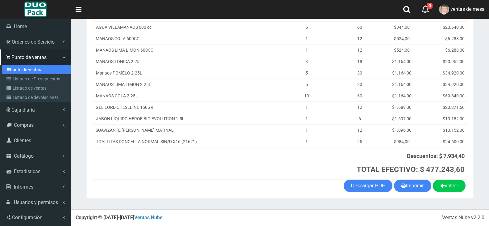
click at [18, 73] on link "Punto de ventas" at bounding box center [36, 69] width 69 height 9
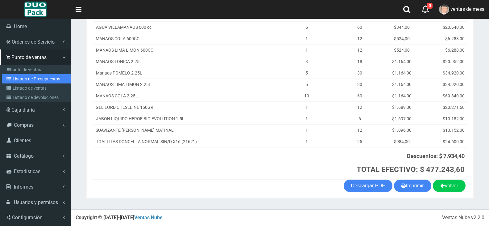
click at [21, 77] on link "Listado de Presupuestos" at bounding box center [36, 78] width 69 height 9
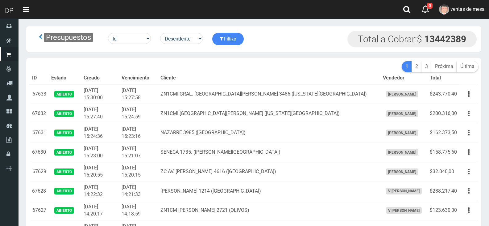
click at [230, 48] on div "Presupuestos Id Facturado Valor vencimiento vendedor cliente Desendente Ascende…" at bounding box center [253, 39] width 455 height 26
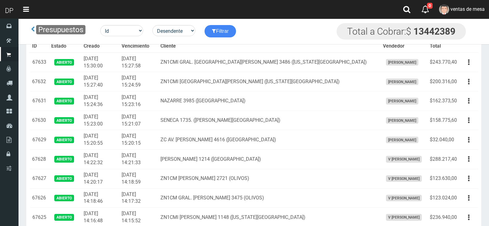
scroll to position [1026, 0]
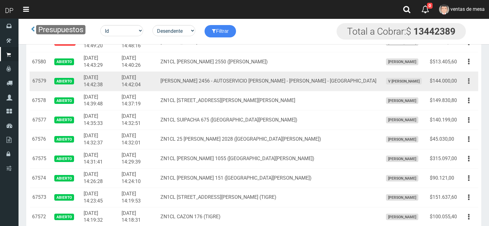
click at [468, 81] on icon "button" at bounding box center [469, 81] width 2 height 11
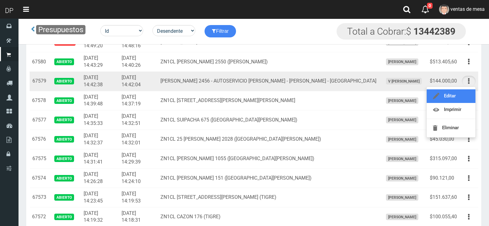
click at [463, 98] on link "Editar" at bounding box center [451, 96] width 49 height 14
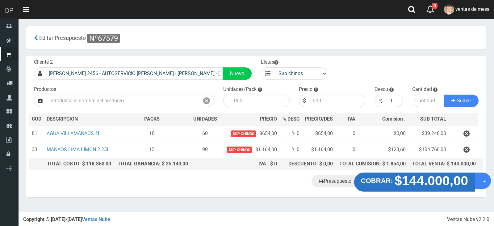
click at [403, 175] on strong "$144.000,00" at bounding box center [432, 180] width 74 height 15
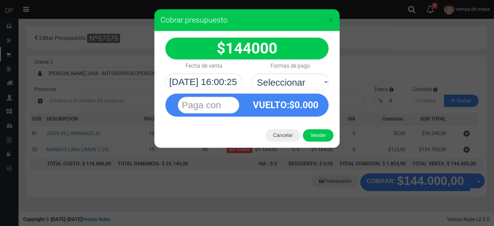
click at [312, 91] on div "VUELTO :$ 0.000" at bounding box center [247, 103] width 173 height 27
drag, startPoint x: 308, startPoint y: 83, endPoint x: 308, endPoint y: 87, distance: 4.3
click at [308, 83] on select "Seleccionar Efectivo Tarjeta de Crédito Depósito Débito" at bounding box center [290, 81] width 77 height 17
select select "Efectivo"
click at [252, 73] on select "Seleccionar Efectivo Tarjeta de Crédito Depósito Débito" at bounding box center [290, 81] width 77 height 17
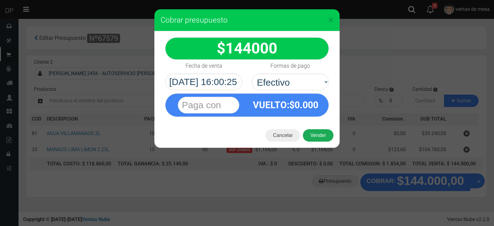
click at [313, 131] on button "Vender" at bounding box center [318, 135] width 31 height 12
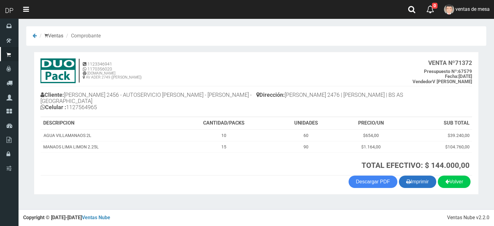
click at [404, 176] on button "Imprimir" at bounding box center [417, 181] width 37 height 12
click at [259, 175] on div "Volver Imprimir Descargar PDF" at bounding box center [256, 181] width 441 height 12
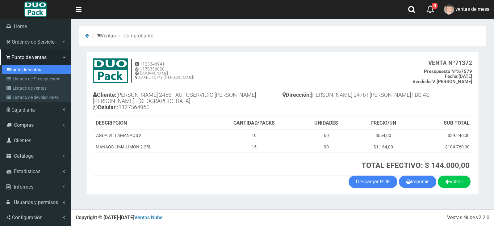
click at [15, 69] on link "Punto de ventas" at bounding box center [36, 69] width 69 height 9
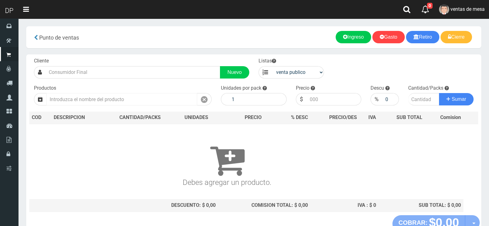
click at [110, 98] on input "text" at bounding box center [121, 99] width 151 height 12
click at [281, 77] on select "venta publico Sup chinos reventas" at bounding box center [298, 72] width 52 height 12
select select "3"
click at [272, 66] on select "venta publico Sup chinos reventas" at bounding box center [298, 72] width 52 height 12
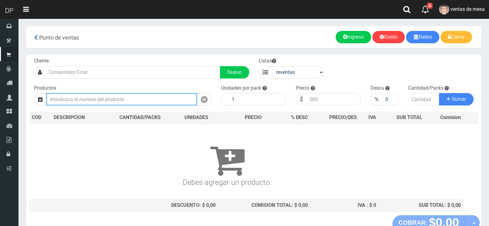
click at [119, 95] on input "text" at bounding box center [121, 99] width 151 height 12
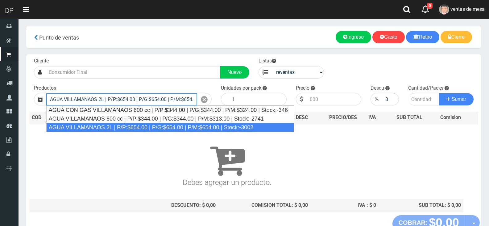
type input "AGUA VILLAMANAOS 2L | P/P:$654.00 | P/G:$654.00 | P/M:$654.00 | Stock:-3002"
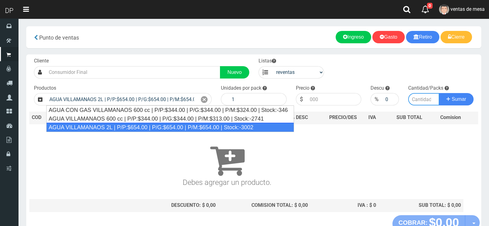
type input "6"
type input "654.00"
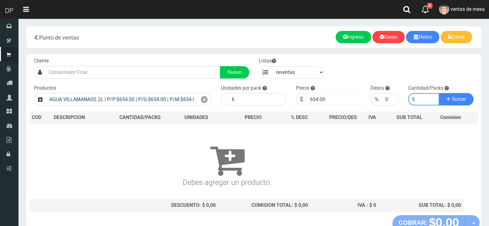
type input "5"
click at [439, 93] on button "Sumar" at bounding box center [456, 99] width 35 height 12
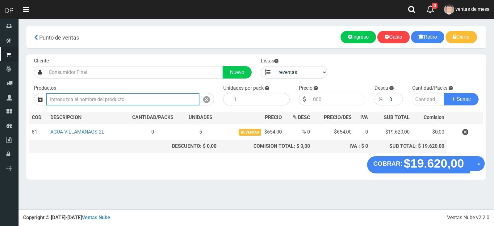
type input "A"
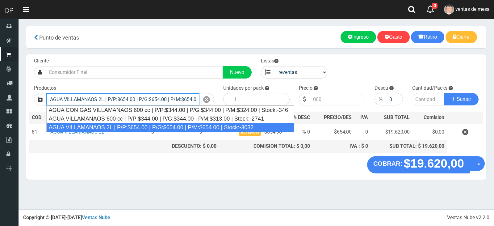
type input "AGUA VILLAMANAOS 2L | P/P:$654.00 | P/G:$654.00 | P/M:$654.00 | Stock:-3032"
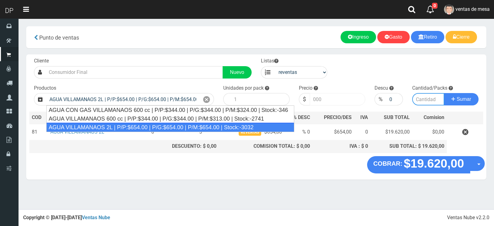
type input "6"
type input "654.00"
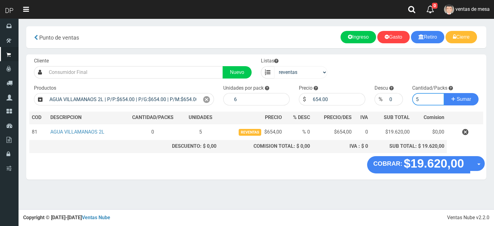
type input "5"
click at [303, 71] on select "venta publico Sup chinos reventas" at bounding box center [300, 72] width 53 height 12
select select "2"
click at [274, 66] on select "venta publico Sup chinos reventas" at bounding box center [300, 72] width 53 height 12
click at [206, 98] on icon at bounding box center [206, 99] width 7 height 9
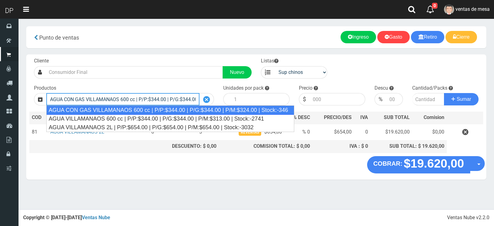
type input "AGUA CON GAS VILLAMANAOS 600 cc | P/P:$344.00 | P/G:$344.00 | P/M:$324.00 | Sto…"
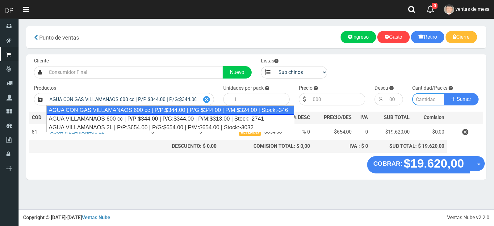
type input "12"
type input "344.00"
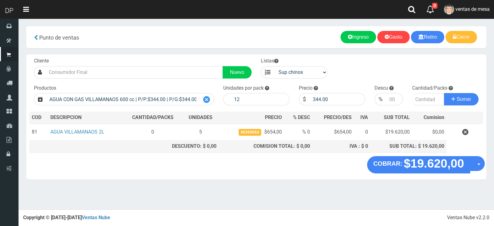
click at [201, 97] on div at bounding box center [206, 99] width 15 height 12
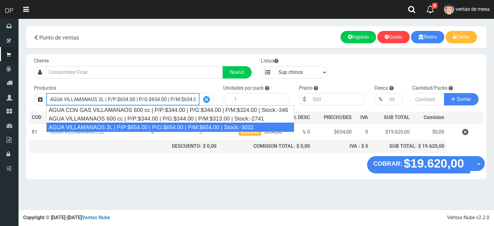
type input "AGUA VILLAMANAOS 2L | P/P:$654.00 | P/G:$654.00 | P/M:$654.00 | Stock:-3032"
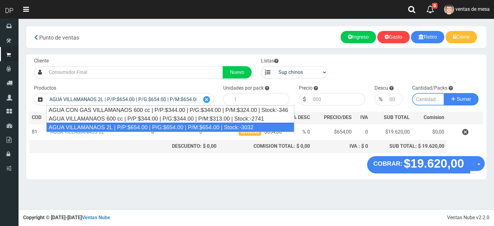
type input "6"
type input "654.00"
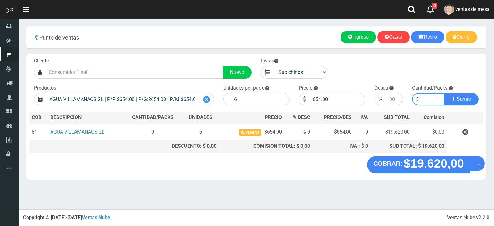
type input "5"
click at [444, 93] on button "Sumar" at bounding box center [461, 99] width 35 height 12
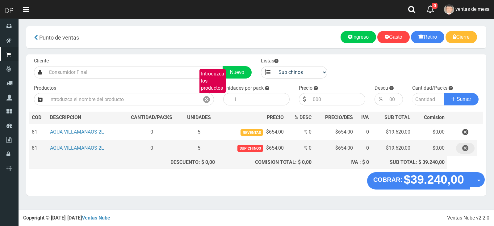
click at [471, 145] on button "button" at bounding box center [465, 148] width 19 height 11
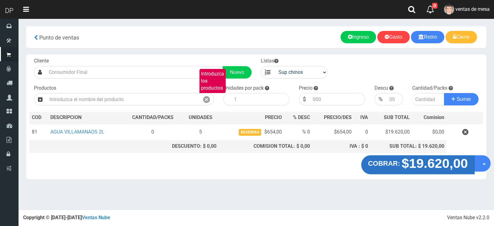
click at [407, 169] on strong "$19.620,00" at bounding box center [435, 163] width 66 height 15
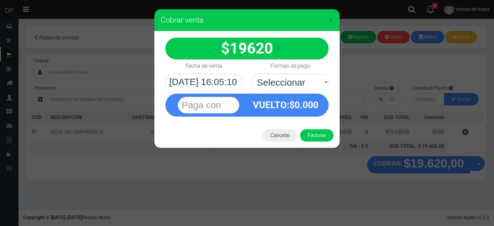
click at [322, 92] on div "VUELTO :$ 0.000" at bounding box center [247, 103] width 173 height 27
drag, startPoint x: 313, startPoint y: 83, endPoint x: 312, endPoint y: 89, distance: 6.2
click at [313, 83] on select "Seleccionar Efectivo Tarjeta de Crédito Depósito Débito" at bounding box center [290, 81] width 77 height 17
select select "Efectivo"
click at [252, 73] on select "Seleccionar Efectivo Tarjeta de Crédito Depósito Débito" at bounding box center [290, 81] width 77 height 17
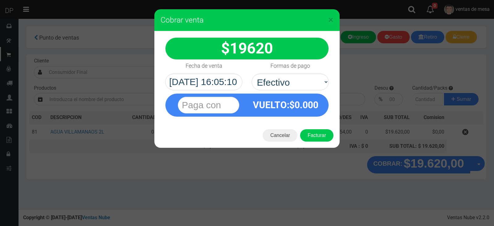
click at [326, 144] on div "Cancelar Facturar" at bounding box center [246, 135] width 185 height 25
click at [321, 133] on button "Facturar" at bounding box center [316, 135] width 33 height 12
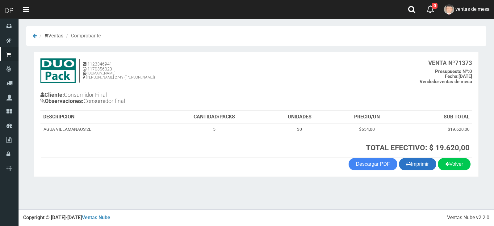
click at [408, 161] on button "Imprimir" at bounding box center [417, 164] width 37 height 12
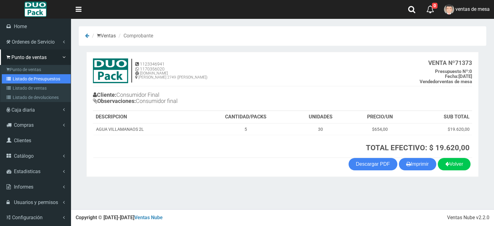
click at [15, 74] on link "Listado de Presupuestos" at bounding box center [36, 78] width 69 height 9
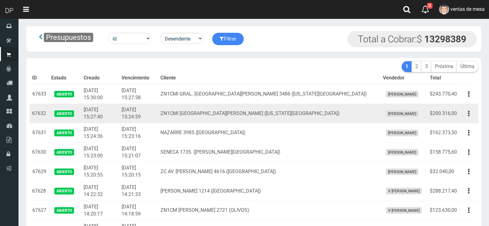
click at [292, 106] on td "ZN1CMI SAN MARTIN 3710 (FLORIDA OESTE)" at bounding box center [269, 113] width 223 height 19
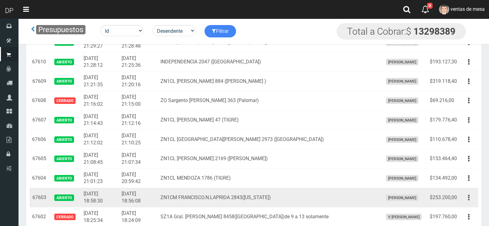
click at [467, 201] on button "button" at bounding box center [469, 197] width 14 height 11
click at [466, 207] on link "Editar" at bounding box center [451, 213] width 49 height 14
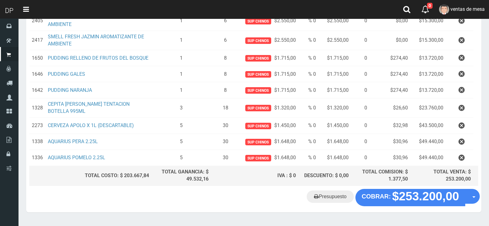
scroll to position [156, 0]
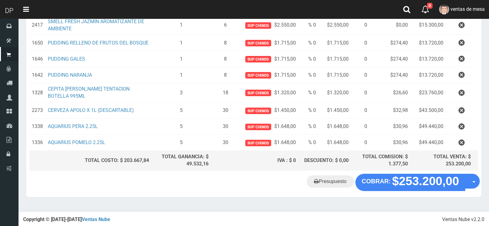
click at [466, 147] on button "button" at bounding box center [462, 142] width 19 height 11
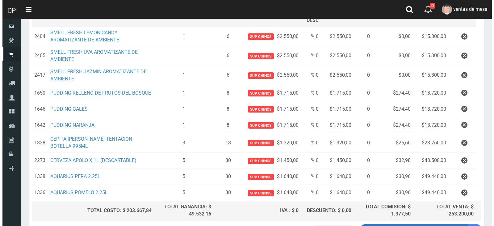
scroll to position [140, 0]
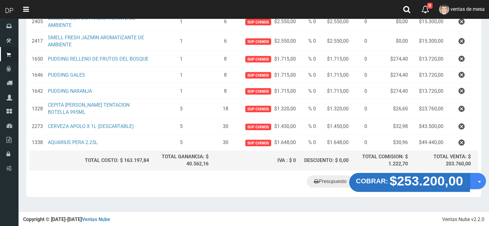
click at [404, 184] on strong "$253.200,00" at bounding box center [427, 180] width 74 height 15
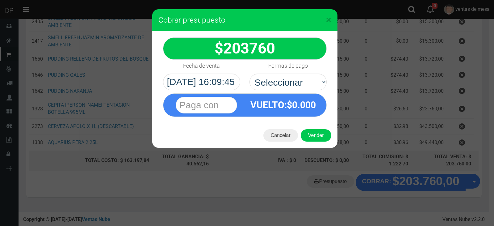
click at [299, 90] on div "VUELTO :$ 0.000" at bounding box center [244, 103] width 173 height 27
drag, startPoint x: 294, startPoint y: 82, endPoint x: 295, endPoint y: 89, distance: 6.2
click at [294, 82] on select "Seleccionar Efectivo Tarjeta de Crédito Depósito Débito" at bounding box center [287, 81] width 77 height 17
select select "Efectivo"
click at [249, 73] on select "Seleccionar Efectivo Tarjeta de Crédito Depósito Débito" at bounding box center [287, 81] width 77 height 17
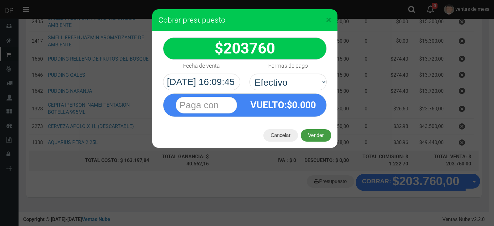
click at [313, 140] on button "Vender" at bounding box center [316, 135] width 31 height 12
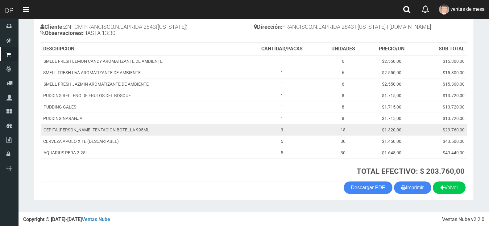
scroll to position [70, 0]
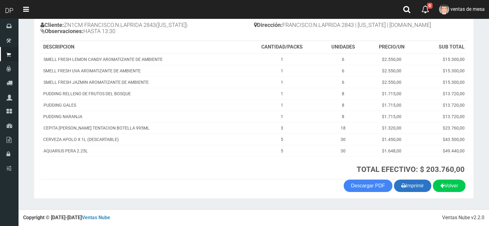
click at [418, 186] on button "Imprimir" at bounding box center [412, 185] width 37 height 12
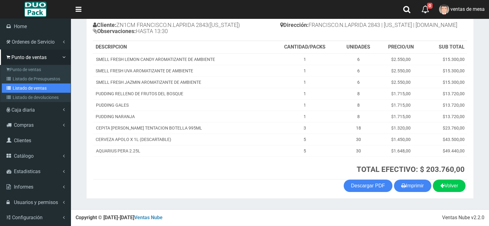
click at [39, 85] on link "Listado de ventas" at bounding box center [36, 87] width 69 height 9
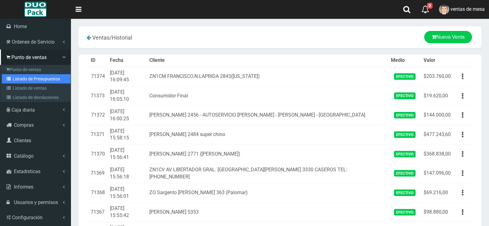
click at [7, 79] on icon at bounding box center [9, 79] width 6 height 4
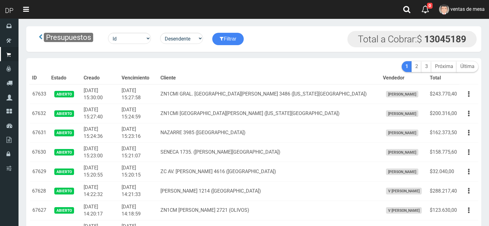
click at [296, 76] on th "Cliente" at bounding box center [269, 78] width 223 height 12
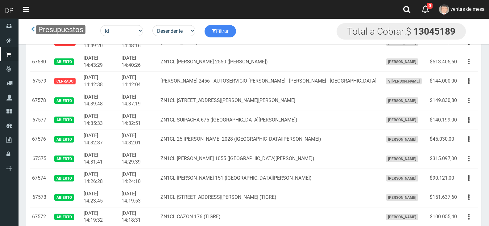
scroll to position [1168, 0]
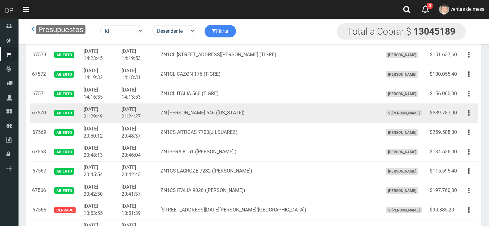
click at [457, 114] on td "$539.787,00" at bounding box center [444, 112] width 32 height 19
click at [463, 115] on button "button" at bounding box center [469, 112] width 14 height 11
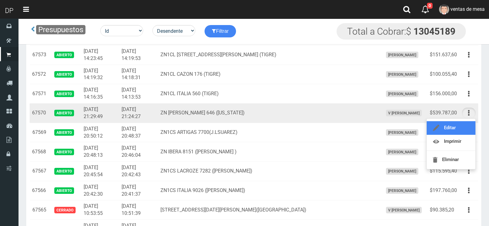
click at [460, 123] on link "Editar" at bounding box center [451, 128] width 49 height 14
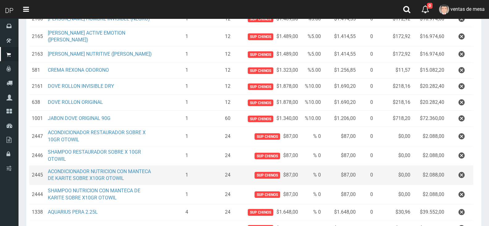
scroll to position [216, 0]
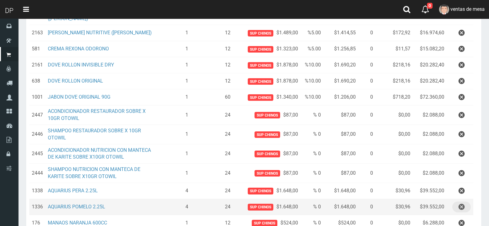
click at [459, 204] on icon "button" at bounding box center [462, 206] width 6 height 11
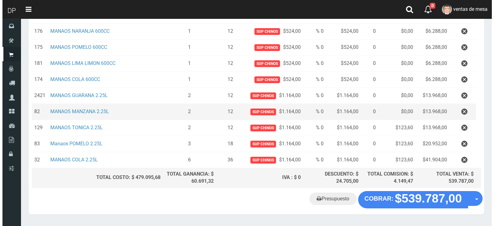
scroll to position [405, 0]
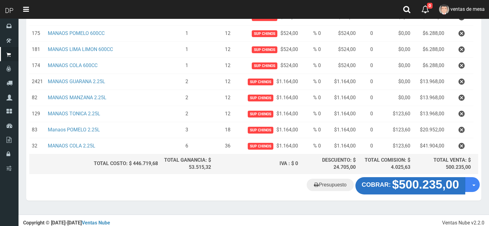
click at [382, 188] on button "COBRAR: $500.235,00" at bounding box center [411, 185] width 110 height 17
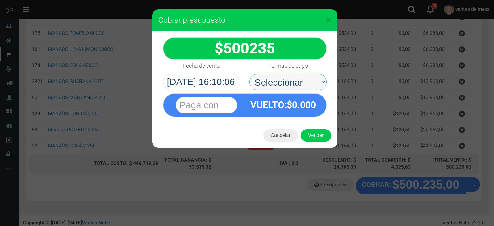
drag, startPoint x: 296, startPoint y: 75, endPoint x: 296, endPoint y: 84, distance: 8.6
click at [296, 80] on select "Seleccionar Efectivo Tarjeta de Crédito Depósito Débito" at bounding box center [287, 81] width 77 height 17
select select "Efectivo"
click at [249, 73] on select "Seleccionar Efectivo Tarjeta de Crédito Depósito Débito" at bounding box center [287, 81] width 77 height 17
click at [314, 128] on div "Cancelar Vender" at bounding box center [244, 135] width 185 height 25
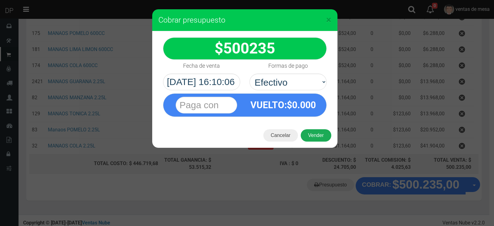
click at [316, 133] on button "Vender" at bounding box center [316, 135] width 31 height 12
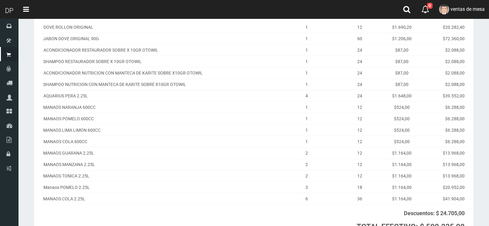
scroll to position [273, 0]
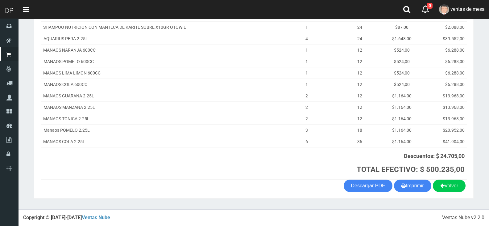
click at [421, 190] on button "Imprimir" at bounding box center [412, 185] width 37 height 12
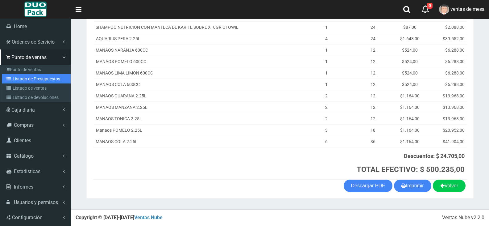
click at [19, 80] on link "Listado de Presupuestos" at bounding box center [36, 78] width 69 height 9
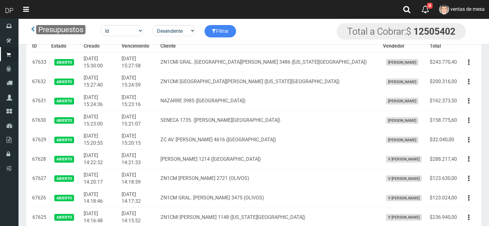
scroll to position [1749, 0]
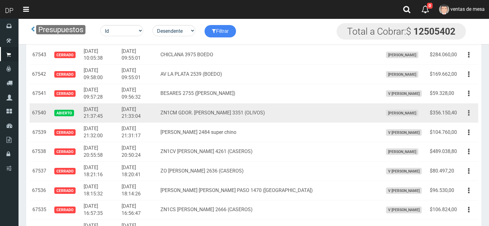
click at [472, 114] on button "button" at bounding box center [469, 112] width 14 height 11
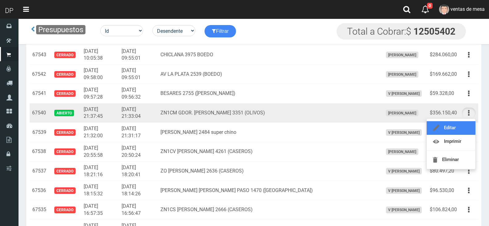
click at [466, 129] on link "Editar" at bounding box center [451, 128] width 49 height 14
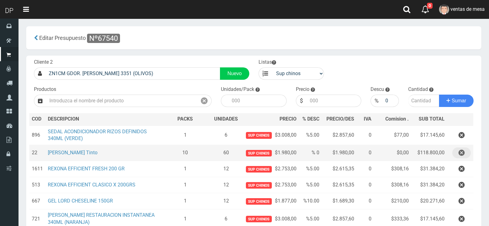
click at [461, 152] on icon "button" at bounding box center [462, 152] width 6 height 11
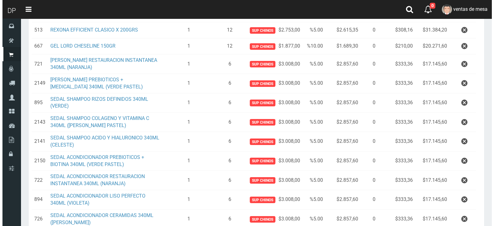
scroll to position [216, 0]
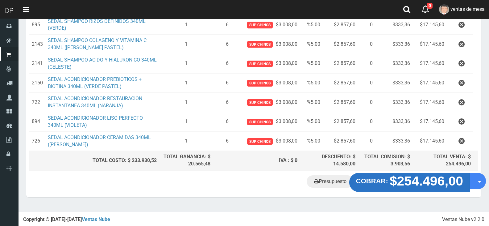
click at [405, 188] on button "COBRAR: $254.496,00" at bounding box center [409, 182] width 121 height 19
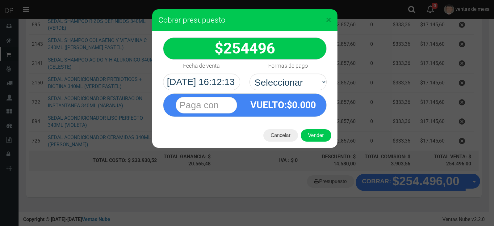
click at [329, 86] on div "Formas de pago Seleccionar Efectivo Tarjeta de Crédito Depósito Débito" at bounding box center [288, 75] width 86 height 31
click at [329, 87] on div "Formas de pago Seleccionar Efectivo Tarjeta de Crédito Depósito Débito" at bounding box center [288, 75] width 86 height 31
click at [308, 79] on select "Seleccionar Efectivo Tarjeta de Crédito Depósito Débito" at bounding box center [287, 81] width 77 height 17
select select "Efectivo"
click at [249, 73] on select "Seleccionar Efectivo Tarjeta de Crédito Depósito Débito" at bounding box center [287, 81] width 77 height 17
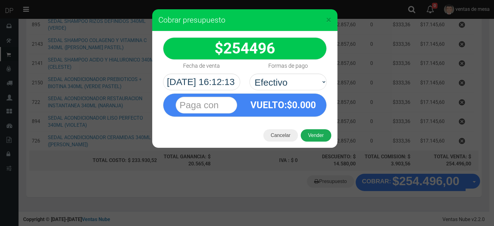
click at [312, 133] on button "Vender" at bounding box center [316, 135] width 31 height 12
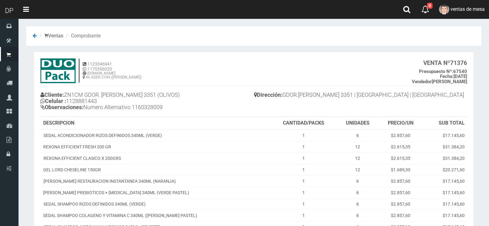
scroll to position [131, 0]
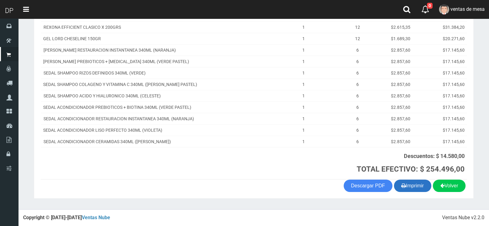
click at [402, 186] on icon "button" at bounding box center [404, 185] width 5 height 9
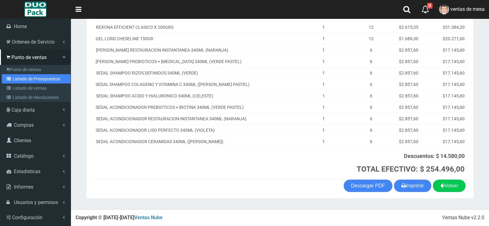
click at [30, 77] on link "Listado de Presupuestos" at bounding box center [36, 78] width 69 height 9
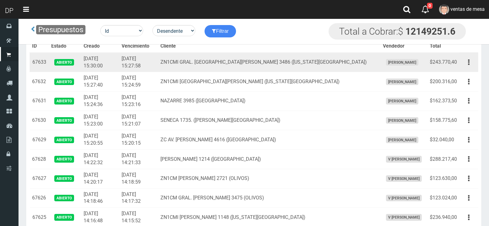
scroll to position [639, 0]
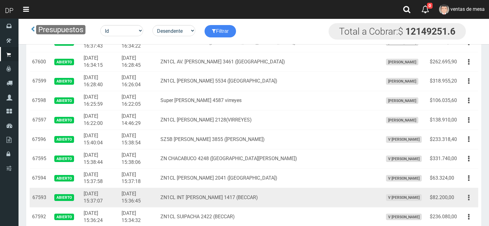
click at [463, 194] on button "button" at bounding box center [469, 197] width 14 height 11
click at [466, 211] on link "Editar" at bounding box center [451, 213] width 49 height 14
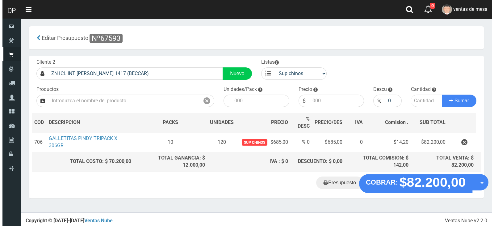
scroll to position [1, 0]
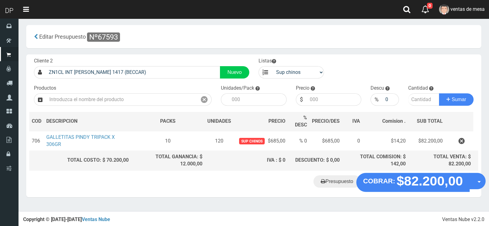
click at [400, 172] on div "Cliente 2 ZN1CL INT NEYER 1417 (BECCAR) Nuevo Listas venta publico Sup chinos r…" at bounding box center [253, 113] width 455 height 119
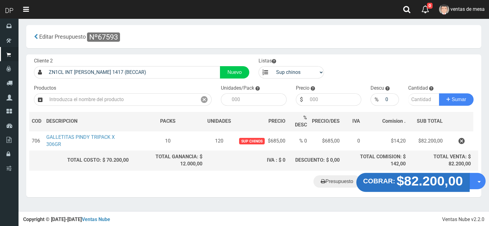
click at [395, 184] on strong "COBRAR:" at bounding box center [379, 180] width 32 height 7
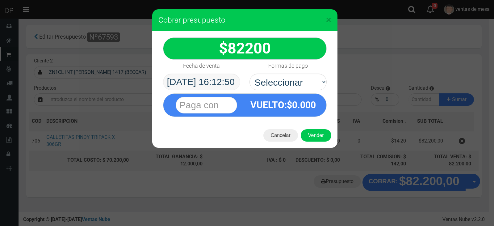
click at [236, 85] on body "Cargando... × 0 0 Salir" at bounding box center [247, 113] width 494 height 229
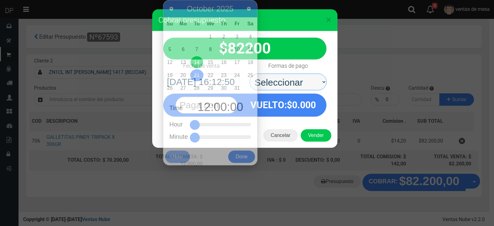
click at [294, 77] on select "Seleccionar Efectivo Tarjeta de Crédito Depósito Débito" at bounding box center [287, 81] width 77 height 17
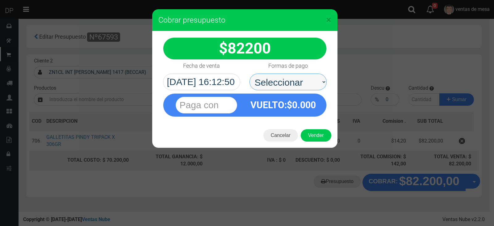
select select "Efectivo"
click at [249, 73] on select "Seleccionar Efectivo Tarjeta de Crédito Depósito Débito" at bounding box center [287, 81] width 77 height 17
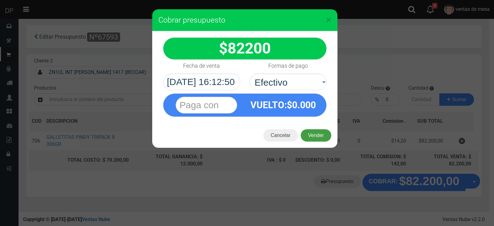
click at [313, 129] on button "Vender" at bounding box center [316, 135] width 31 height 12
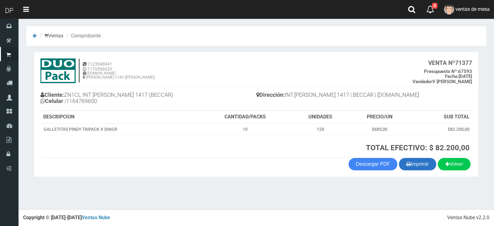
click at [399, 168] on button "Imprimir" at bounding box center [417, 164] width 37 height 12
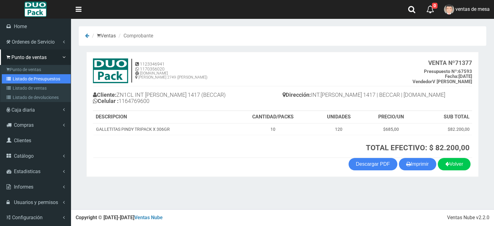
click at [15, 81] on link "Listado de Presupuestos" at bounding box center [36, 78] width 69 height 9
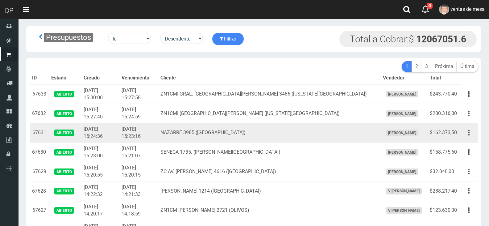
scroll to position [252, 0]
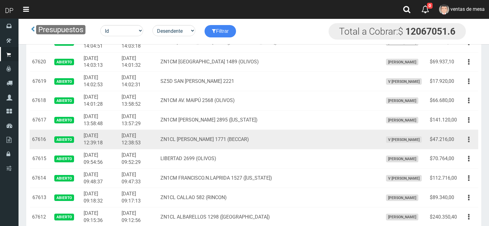
click at [469, 138] on icon "button" at bounding box center [469, 139] width 2 height 11
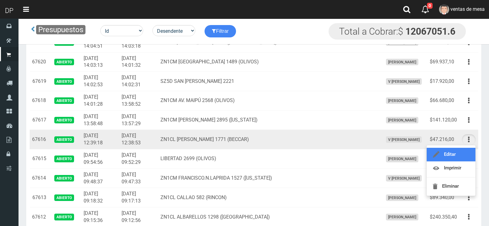
click at [463, 149] on link "Editar" at bounding box center [451, 155] width 49 height 14
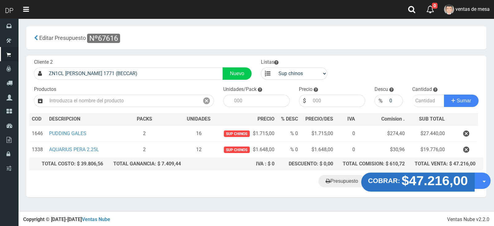
click at [432, 188] on strong "$47.216,00" at bounding box center [435, 180] width 66 height 15
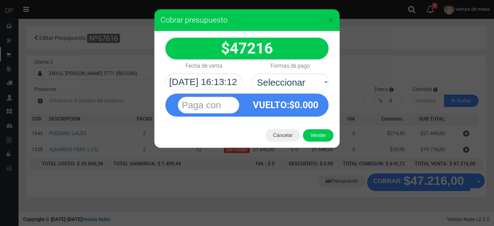
click at [316, 91] on div "VUELTO :$ 0.000" at bounding box center [247, 103] width 173 height 27
drag, startPoint x: 313, startPoint y: 83, endPoint x: 311, endPoint y: 91, distance: 8.2
click at [311, 91] on div "47216 :$" at bounding box center [246, 77] width 185 height 92
select select "Efectivo"
click at [252, 73] on select "Seleccionar Efectivo Tarjeta de Crédito Depósito Débito" at bounding box center [290, 81] width 77 height 17
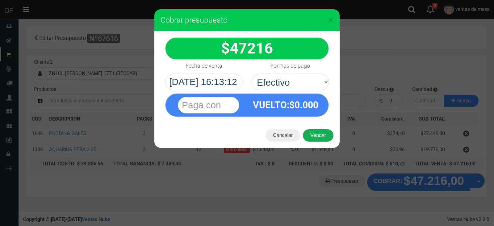
click at [311, 136] on button "Vender" at bounding box center [318, 135] width 31 height 12
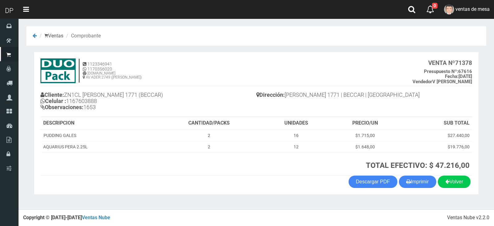
click at [416, 190] on section "1123346941 1170356020 [DOMAIN_NAME] AV ADER 2749 ([PERSON_NAME]) VENTA Nº 71378…" at bounding box center [256, 123] width 445 height 142
click at [414, 184] on button "Imprimir" at bounding box center [417, 181] width 37 height 12
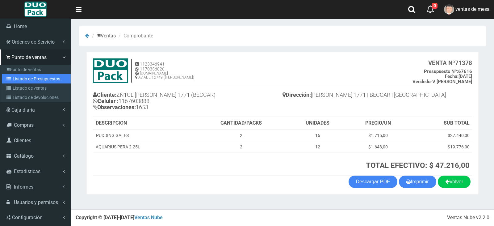
click at [20, 78] on link "Listado de Presupuestos" at bounding box center [36, 78] width 69 height 9
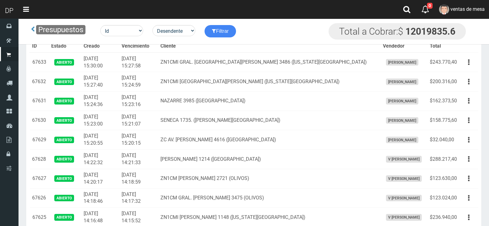
scroll to position [833, 0]
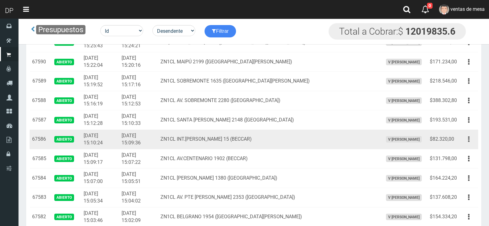
click at [469, 142] on icon "button" at bounding box center [469, 139] width 2 height 11
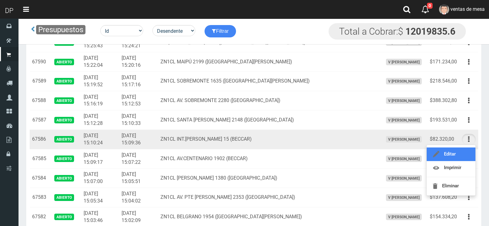
click at [465, 152] on link "Editar" at bounding box center [451, 154] width 49 height 14
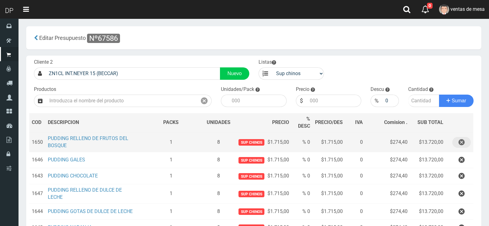
click at [462, 145] on icon "button" at bounding box center [462, 142] width 6 height 11
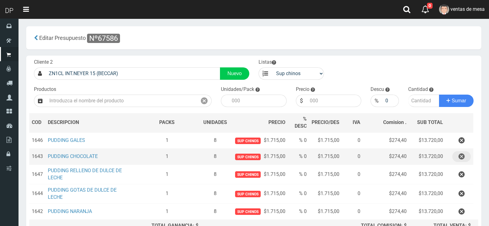
click at [457, 158] on button "button" at bounding box center [462, 156] width 19 height 11
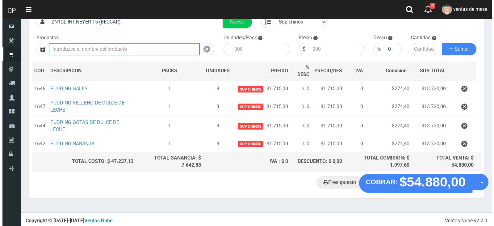
scroll to position [52, 0]
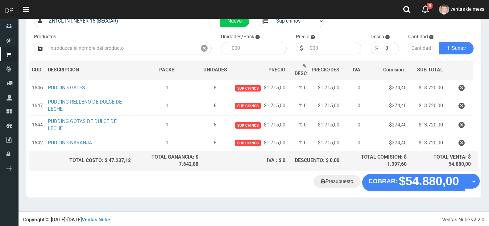
click at [441, 192] on div "Presupuesto COBRAR: $54.880,00 Opciones" at bounding box center [253, 184] width 455 height 23
drag, startPoint x: 338, startPoint y: 160, endPoint x: 354, endPoint y: 171, distance: 20.0
click at [338, 161] on div "DESCUENTO: $ 0,00" at bounding box center [314, 160] width 49 height 7
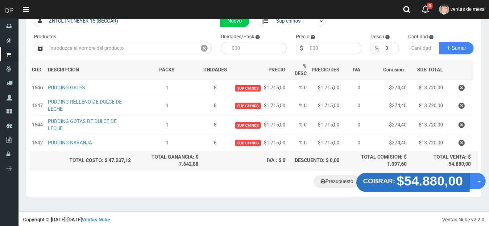
click at [371, 177] on button "COBRAR: $54.880,00" at bounding box center [414, 182] width 114 height 19
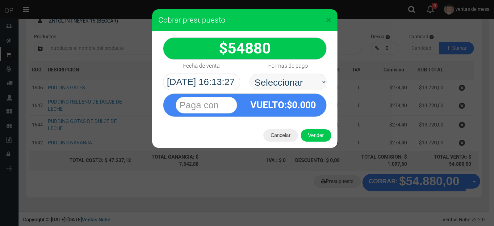
click at [290, 86] on select "Seleccionar Efectivo Tarjeta de Crédito Depósito Débito" at bounding box center [287, 81] width 77 height 17
select select "Efectivo"
click at [249, 73] on select "Seleccionar Efectivo Tarjeta de Crédito Depósito Débito" at bounding box center [287, 81] width 77 height 17
click at [312, 132] on button "Vender" at bounding box center [316, 135] width 31 height 12
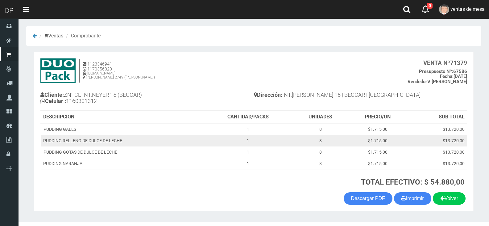
scroll to position [13, 0]
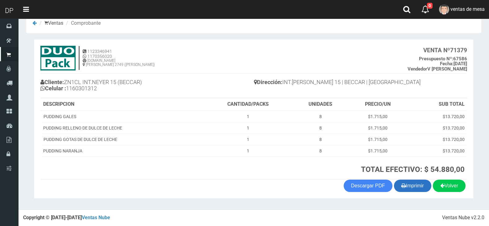
click at [403, 190] on button "Imprimir" at bounding box center [412, 185] width 37 height 12
click at [260, 175] on th "TOTAL EFECTIVO: $ 54.880,00" at bounding box center [335, 167] width 264 height 23
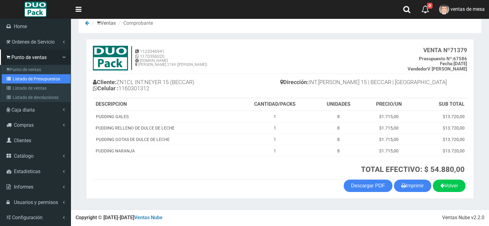
click at [19, 76] on link "Listado de Presupuestos" at bounding box center [36, 78] width 69 height 9
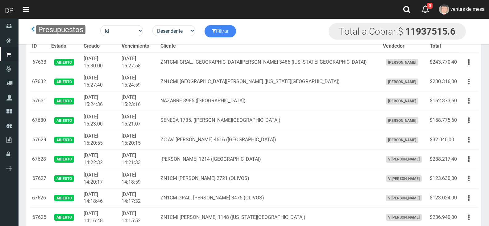
scroll to position [833, 0]
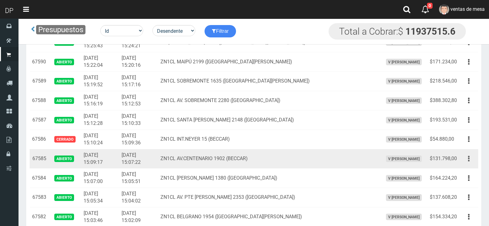
click at [470, 161] on button "button" at bounding box center [469, 158] width 14 height 11
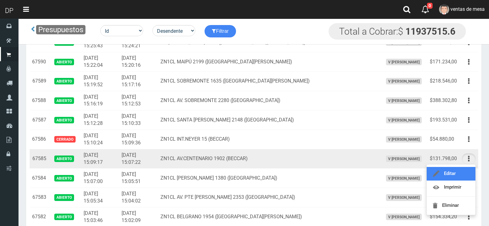
click at [468, 168] on link "Editar" at bounding box center [451, 174] width 49 height 14
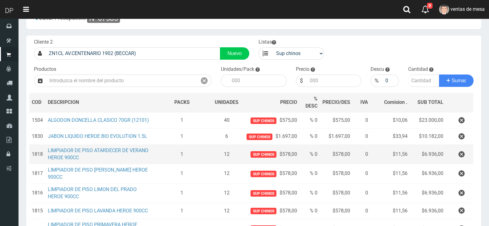
scroll to position [31, 0]
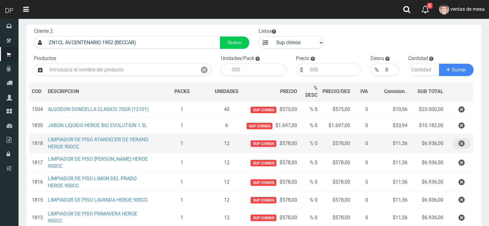
click at [464, 144] on icon "button" at bounding box center [462, 143] width 6 height 11
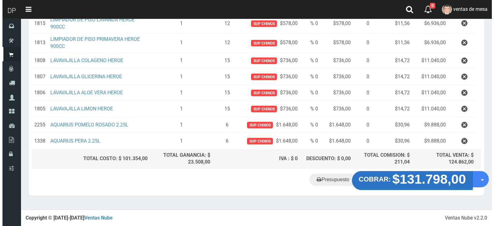
scroll to position [194, 0]
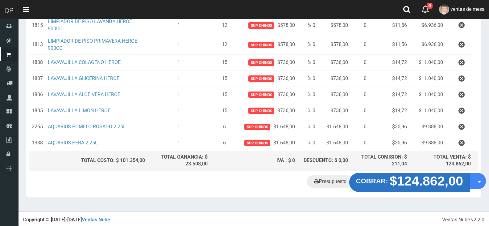
click at [403, 188] on strong "$124.862,00" at bounding box center [427, 180] width 74 height 15
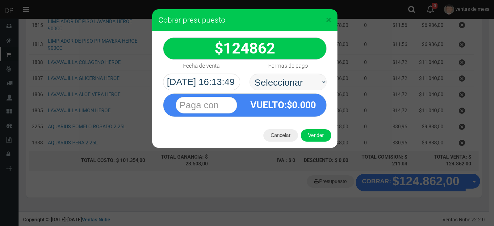
click at [289, 82] on select "Seleccionar Efectivo Tarjeta de Crédito Depósito Débito" at bounding box center [287, 81] width 77 height 17
select select "Efectivo"
click at [249, 73] on select "Seleccionar Efectivo Tarjeta de Crédito Depósito Débito" at bounding box center [287, 81] width 77 height 17
click at [309, 128] on div "Cancelar Vender" at bounding box center [244, 135] width 185 height 25
click at [312, 132] on button "Vender" at bounding box center [316, 135] width 31 height 12
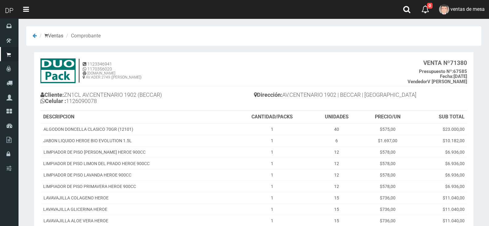
scroll to position [104, 0]
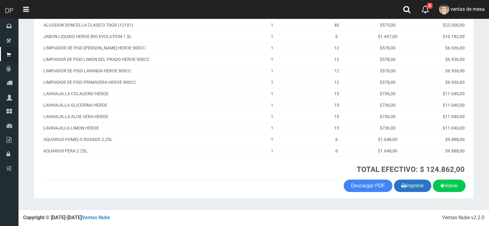
click at [413, 181] on button "Imprimir" at bounding box center [412, 185] width 37 height 12
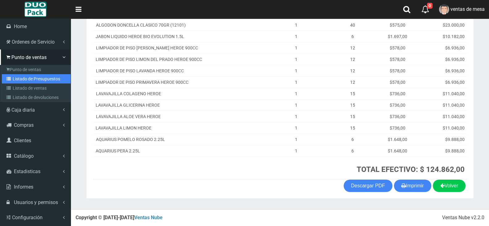
click at [29, 78] on link "Listado de Presupuestos" at bounding box center [36, 78] width 69 height 9
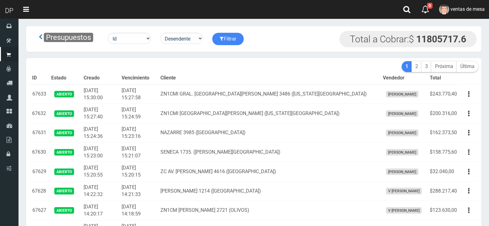
click at [253, 75] on th "Cliente" at bounding box center [269, 78] width 223 height 12
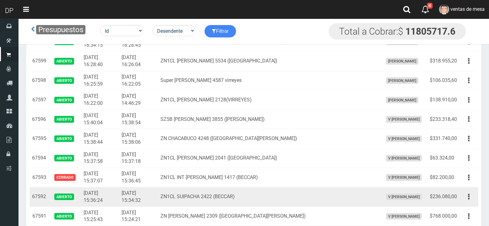
scroll to position [670, 0]
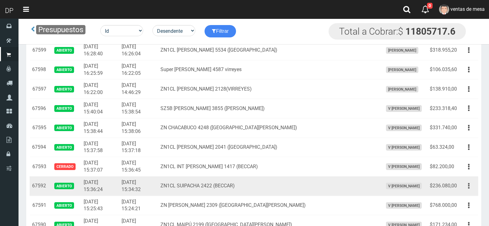
click at [466, 186] on button "button" at bounding box center [469, 185] width 14 height 11
click at [461, 201] on link "Editar" at bounding box center [451, 201] width 49 height 14
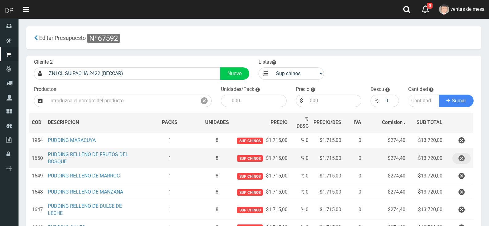
click at [459, 159] on icon "button" at bounding box center [462, 158] width 6 height 11
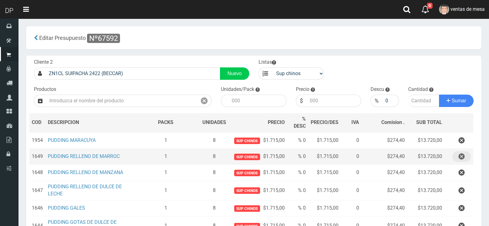
click at [459, 159] on icon "button" at bounding box center [462, 156] width 6 height 11
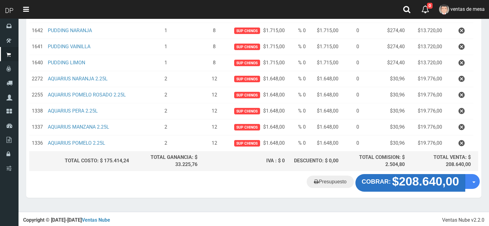
scroll to position [197, 0]
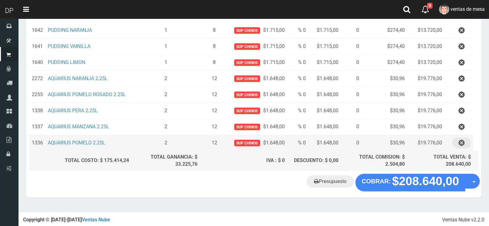
click at [459, 144] on icon "button" at bounding box center [462, 142] width 6 height 11
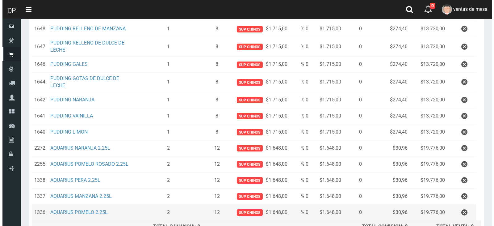
scroll to position [181, 0]
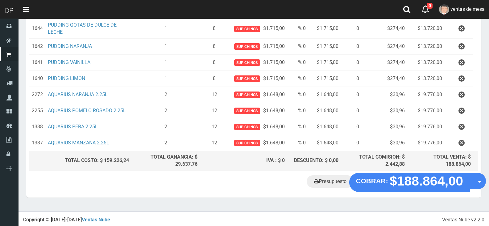
click at [424, 187] on strong "$188.864,00" at bounding box center [427, 180] width 74 height 15
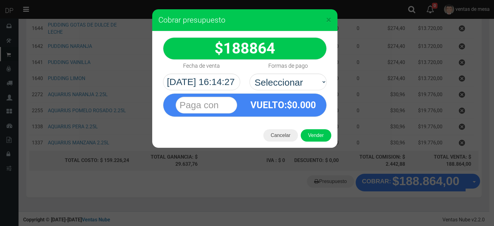
click at [286, 78] on select "Seleccionar Efectivo Tarjeta de Crédito Depósito Débito" at bounding box center [287, 81] width 77 height 17
select select "Efectivo"
click at [249, 73] on select "Seleccionar Efectivo Tarjeta de Crédito Depósito Débito" at bounding box center [287, 81] width 77 height 17
click at [307, 130] on button "Vender" at bounding box center [316, 135] width 31 height 12
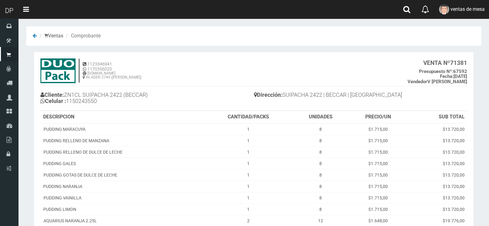
scroll to position [104, 0]
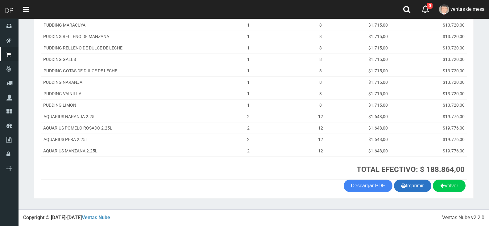
click at [416, 189] on button "Imprimir" at bounding box center [412, 185] width 37 height 12
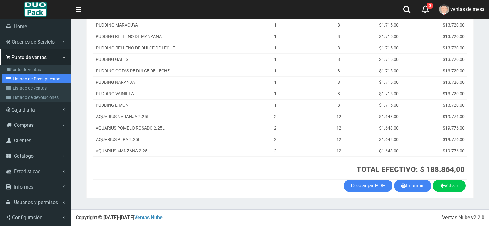
click at [24, 79] on link "Listado de Presupuestos" at bounding box center [36, 78] width 69 height 9
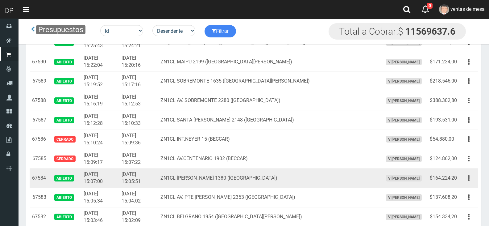
click at [466, 181] on button "button" at bounding box center [469, 178] width 14 height 11
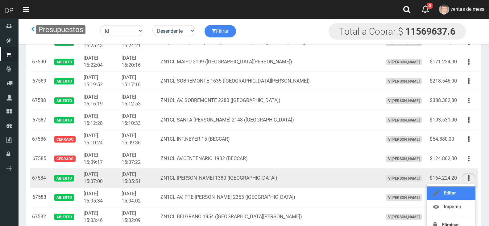
click at [467, 189] on link "Editar" at bounding box center [451, 193] width 49 height 14
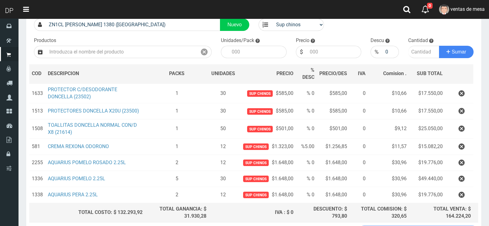
scroll to position [101, 0]
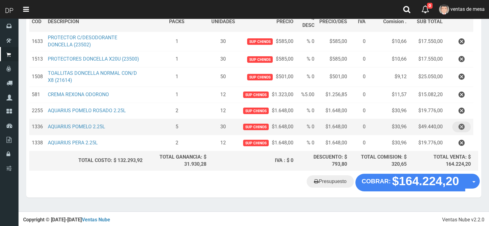
click at [457, 125] on button "button" at bounding box center [462, 126] width 19 height 11
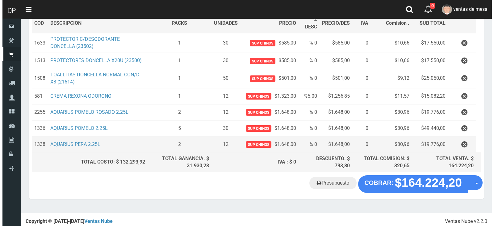
scroll to position [85, 0]
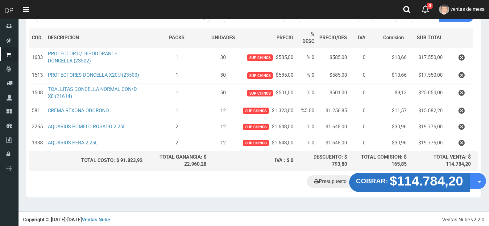
click at [386, 179] on strong "COBRAR:" at bounding box center [372, 180] width 32 height 7
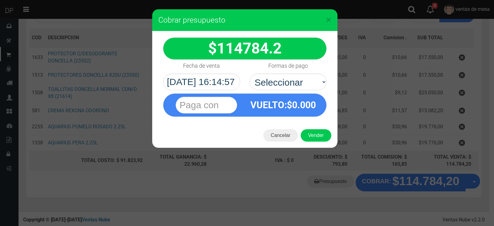
drag, startPoint x: 274, startPoint y: 80, endPoint x: 276, endPoint y: 90, distance: 9.9
click at [274, 80] on select "Seleccionar Efectivo Tarjeta de Crédito Depósito Débito" at bounding box center [287, 81] width 77 height 17
select select "Efectivo"
click at [249, 73] on select "Seleccionar Efectivo Tarjeta de Crédito Depósito Débito" at bounding box center [287, 81] width 77 height 17
click at [308, 131] on button "Vender" at bounding box center [316, 135] width 31 height 12
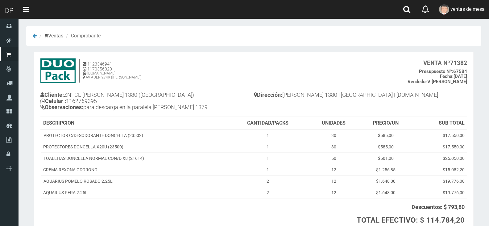
scroll to position [51, 0]
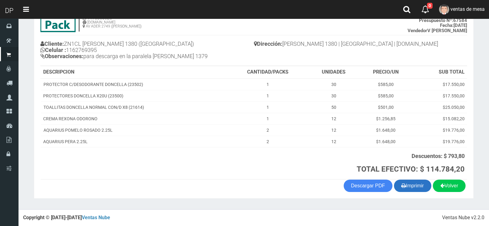
click at [409, 187] on button "Imprimir" at bounding box center [412, 185] width 37 height 12
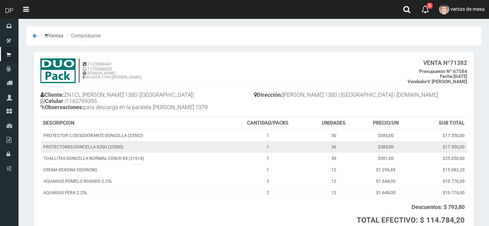
scroll to position [31, 0]
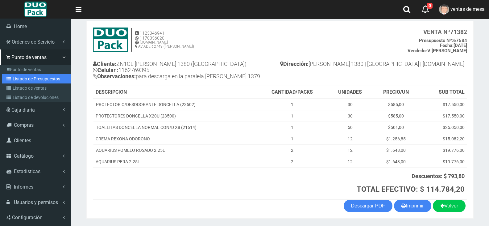
click at [15, 82] on link "Listado de Presupuestos" at bounding box center [36, 78] width 69 height 9
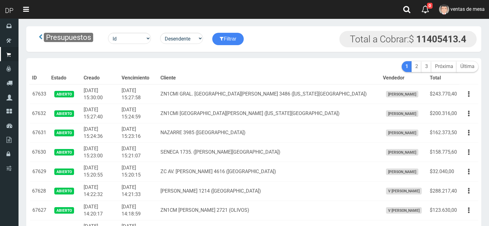
scroll to position [929, 0]
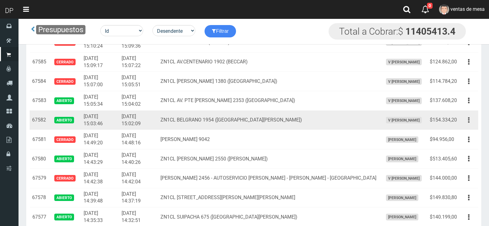
click at [472, 124] on button "button" at bounding box center [469, 120] width 14 height 11
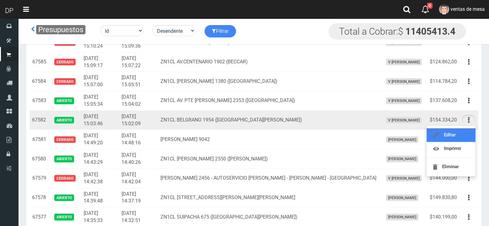
click at [465, 134] on link "Editar" at bounding box center [451, 135] width 49 height 14
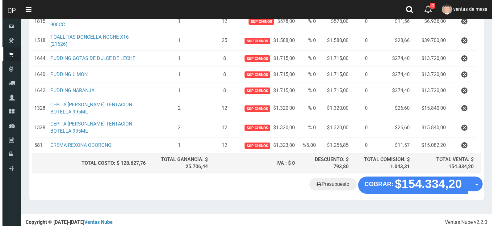
scroll to position [140, 0]
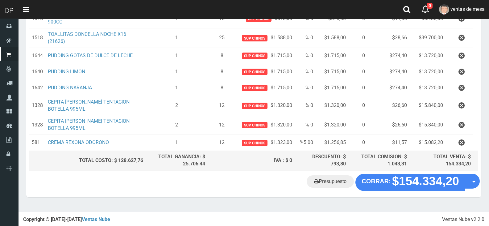
click at [430, 192] on div "Presupuesto COBRAR: $154.334,20 Opciones" at bounding box center [253, 184] width 455 height 23
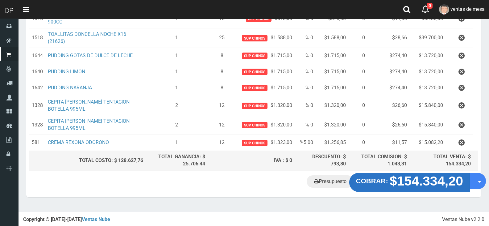
click at [431, 182] on strong "$154.334,20" at bounding box center [427, 180] width 74 height 15
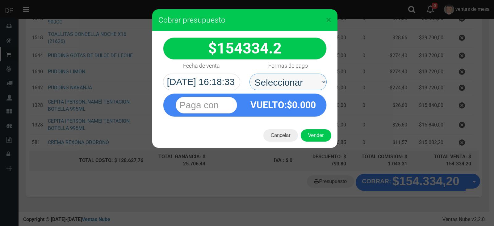
drag, startPoint x: 282, startPoint y: 83, endPoint x: 282, endPoint y: 87, distance: 4.0
click at [282, 83] on select "Seleccionar Efectivo Tarjeta de Crédito Depósito Débito" at bounding box center [287, 81] width 77 height 17
select select "Efectivo"
click at [249, 73] on select "Seleccionar Efectivo Tarjeta de Crédito Depósito Débito" at bounding box center [287, 81] width 77 height 17
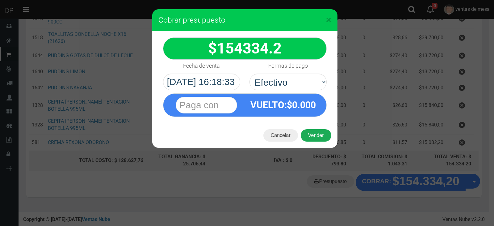
click at [311, 140] on button "Vender" at bounding box center [316, 135] width 31 height 12
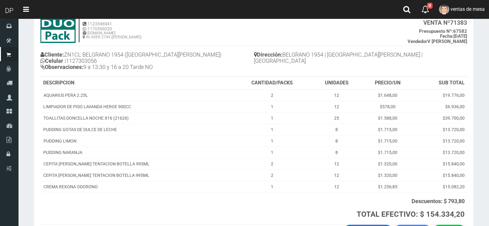
scroll to position [85, 0]
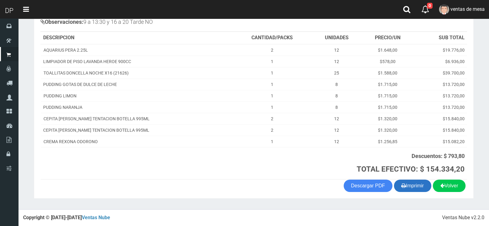
click at [405, 184] on button "Imprimir" at bounding box center [412, 185] width 37 height 12
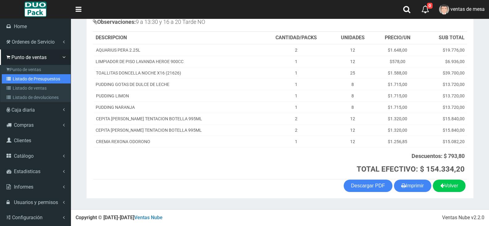
click at [19, 77] on link "Listado de Presupuestos" at bounding box center [36, 78] width 69 height 9
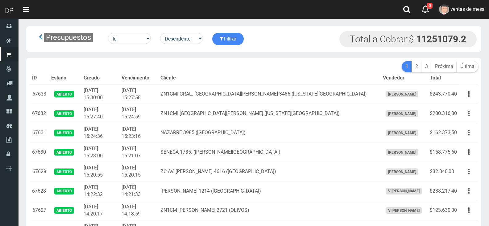
scroll to position [639, 0]
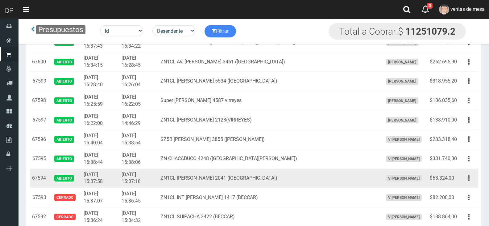
drag, startPoint x: 469, startPoint y: 179, endPoint x: 468, endPoint y: 188, distance: 9.0
click at [468, 179] on button "button" at bounding box center [469, 178] width 14 height 11
click at [466, 200] on link "Imprimir" at bounding box center [451, 207] width 49 height 14
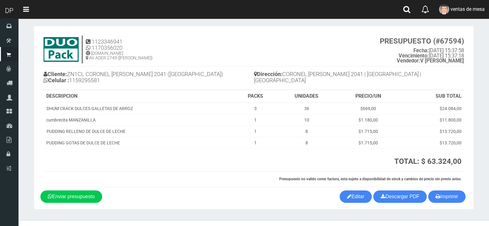
scroll to position [14, 0]
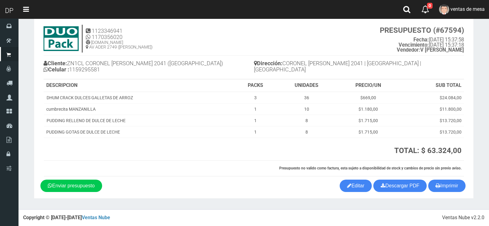
click at [339, 179] on section "1123346941 1170356020 [DOMAIN_NAME] AV ADER 2749 ([PERSON_NAME]) PRESUPUESTO (#…" at bounding box center [254, 106] width 440 height 183
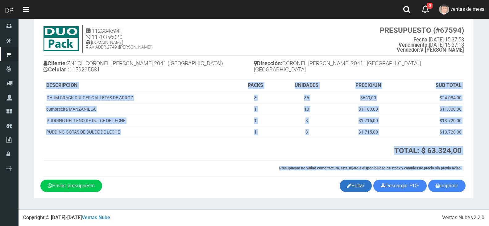
click at [340, 182] on link "Editar" at bounding box center [356, 185] width 32 height 12
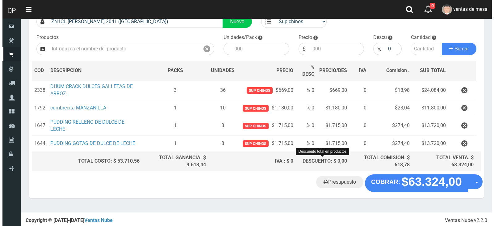
scroll to position [52, 0]
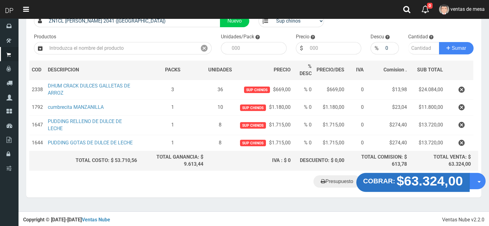
click at [393, 175] on button "COBRAR: $63.324,00" at bounding box center [414, 182] width 114 height 19
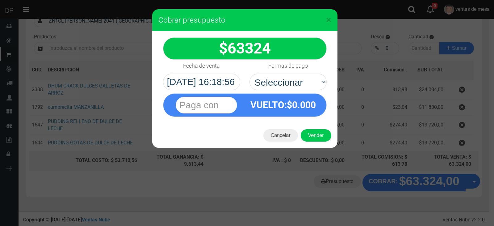
click at [297, 92] on div "VUELTO :$ 0.000" at bounding box center [244, 103] width 173 height 27
click at [300, 89] on select "Seleccionar Efectivo Tarjeta de Crédito Depósito Débito" at bounding box center [287, 81] width 77 height 17
select select "Efectivo"
click at [249, 73] on select "Seleccionar Efectivo Tarjeta de Crédito Depósito Débito" at bounding box center [287, 81] width 77 height 17
click at [320, 128] on div "Cancelar Vender" at bounding box center [244, 135] width 185 height 25
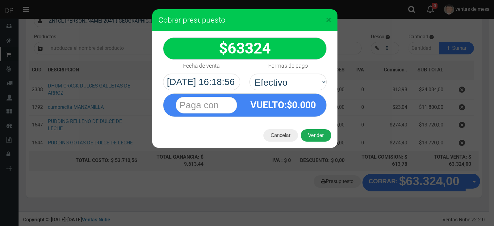
click at [319, 136] on button "Vender" at bounding box center [316, 135] width 31 height 12
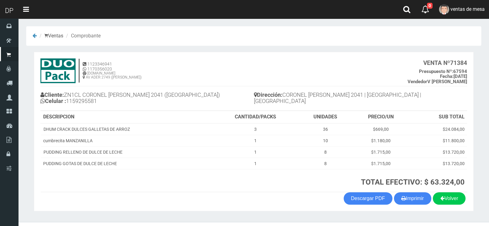
scroll to position [13, 0]
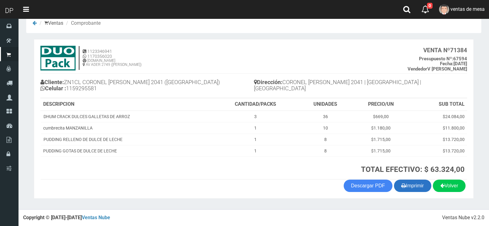
click at [403, 182] on icon "button" at bounding box center [404, 185] width 5 height 9
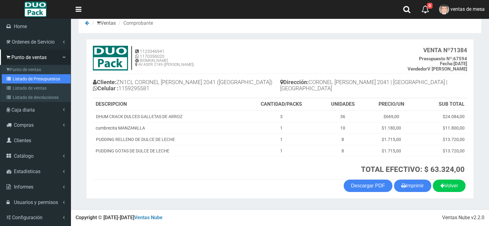
click at [10, 81] on link "Listado de Presupuestos" at bounding box center [36, 78] width 69 height 9
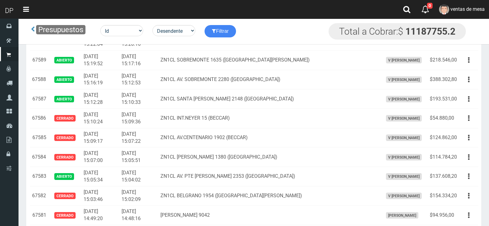
scroll to position [863, 0]
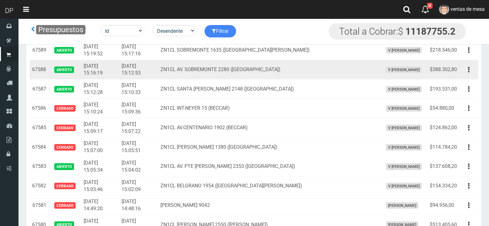
click at [462, 73] on div "Editar Imprimir Eliminar" at bounding box center [469, 69] width 14 height 11
click at [468, 72] on button "button" at bounding box center [469, 69] width 14 height 11
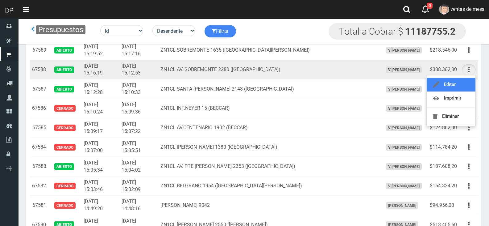
click at [469, 86] on link "Editar" at bounding box center [451, 85] width 49 height 14
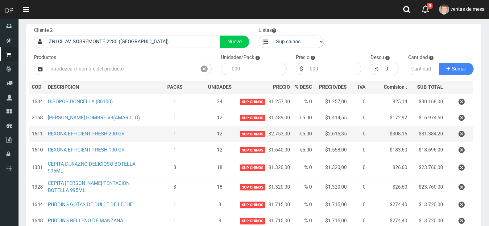
scroll to position [62, 0]
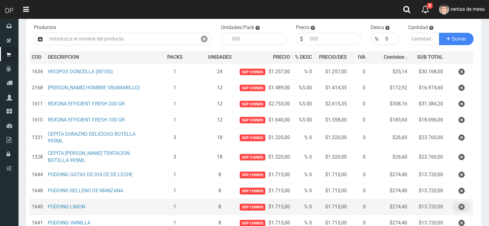
click at [455, 210] on button "button" at bounding box center [462, 206] width 19 height 11
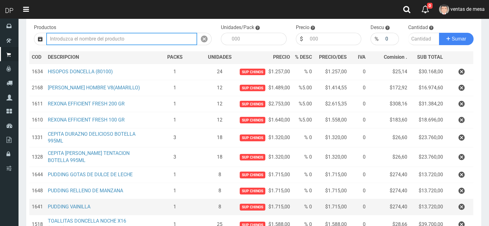
scroll to position [219, 0]
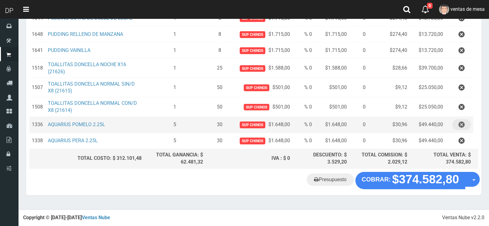
click at [461, 127] on icon "button" at bounding box center [462, 124] width 6 height 11
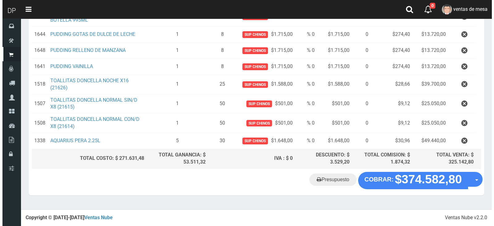
scroll to position [203, 0]
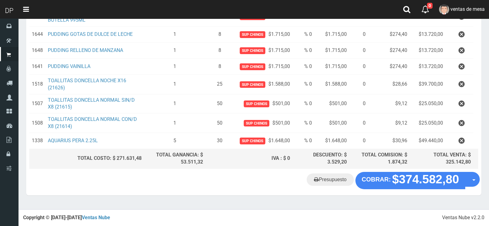
click at [406, 189] on "Presupuesto COBRAR: $374.582,80 Opciones" at bounding box center [254, 180] width 452 height 17
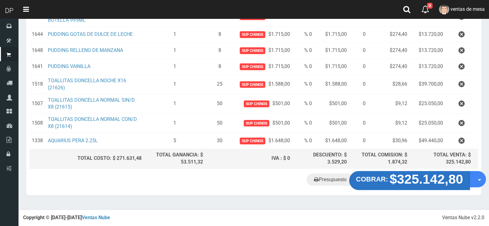
click at [385, 181] on strong "COBRAR:" at bounding box center [372, 178] width 32 height 7
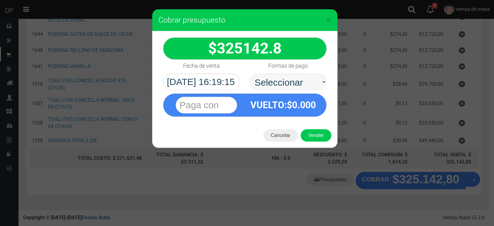
click at [304, 86] on select "Seleccionar Efectivo Tarjeta de Crédito Depósito Débito" at bounding box center [287, 81] width 77 height 17
select select "Efectivo"
click at [249, 73] on select "Seleccionar Efectivo Tarjeta de Crédito Depósito Débito" at bounding box center [287, 81] width 77 height 17
click at [314, 138] on button "Vender" at bounding box center [316, 135] width 31 height 12
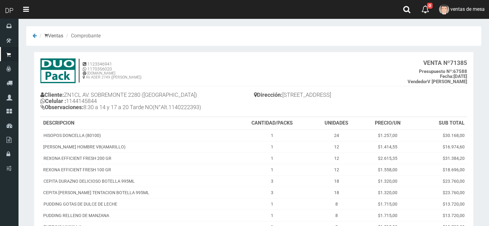
scroll to position [131, 0]
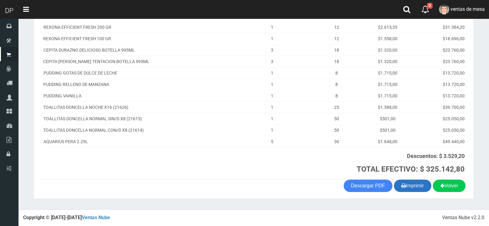
click at [411, 183] on button "Imprimir" at bounding box center [412, 185] width 37 height 12
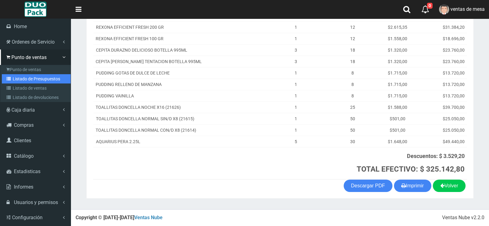
click at [14, 77] on link "Listado de Presupuestos" at bounding box center [36, 78] width 69 height 9
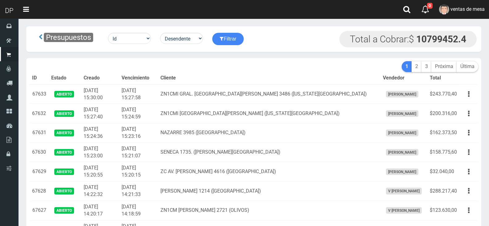
scroll to position [833, 0]
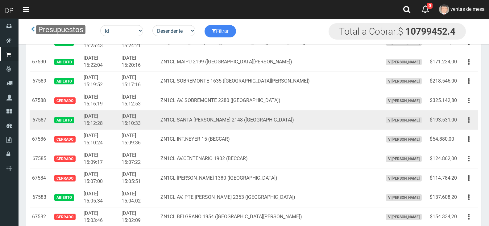
click at [468, 122] on icon "button" at bounding box center [469, 120] width 2 height 11
click at [466, 126] on ul "Editar Imprimir Eliminar" at bounding box center [451, 150] width 49 height 51
click at [469, 126] on td "Editar Imprimir Eliminar" at bounding box center [469, 119] width 19 height 19
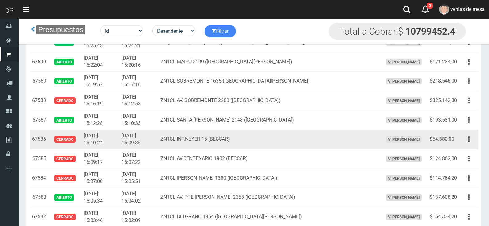
click at [466, 130] on td "Editar Imprimir Eliminar" at bounding box center [469, 139] width 19 height 19
drag, startPoint x: 470, startPoint y: 127, endPoint x: 467, endPoint y: 132, distance: 5.2
click at [470, 127] on td "Editar Imprimir Eliminar" at bounding box center [469, 119] width 19 height 19
click at [467, 132] on td "Editar Imprimir Eliminar" at bounding box center [469, 139] width 19 height 19
click at [469, 130] on td "Editar Imprimir Eliminar" at bounding box center [469, 139] width 19 height 19
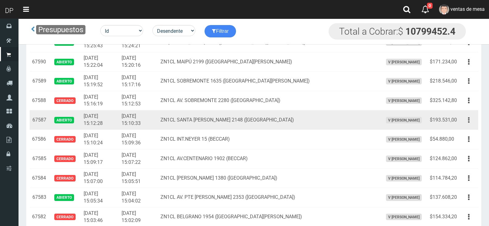
click at [469, 123] on icon "button" at bounding box center [469, 120] width 2 height 11
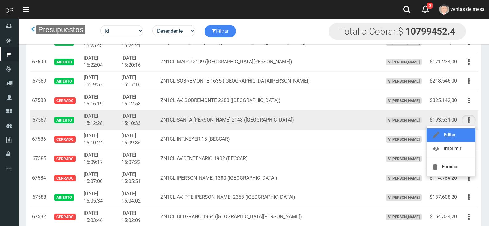
click at [469, 137] on link "Editar" at bounding box center [451, 135] width 49 height 14
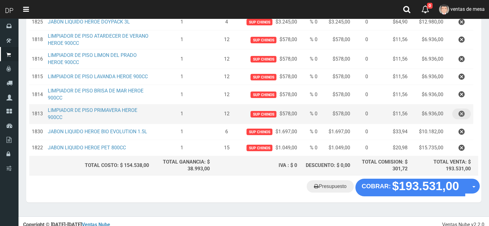
scroll to position [230, 0]
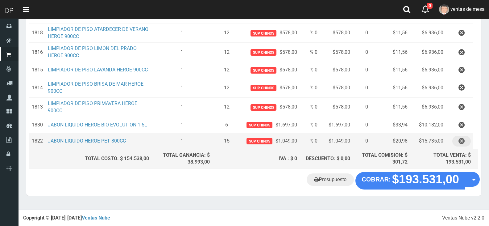
click at [464, 143] on icon "button" at bounding box center [462, 141] width 6 height 11
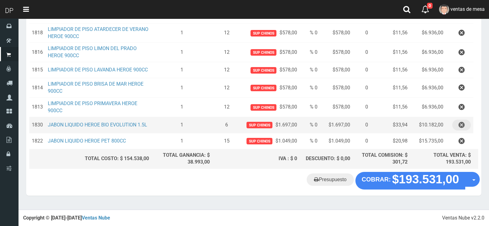
scroll to position [214, 0]
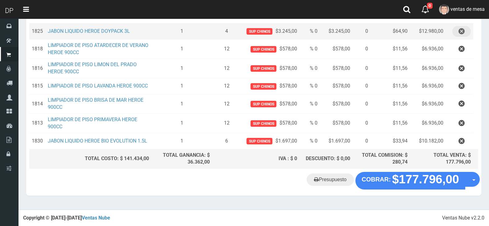
click at [460, 31] on icon "button" at bounding box center [462, 31] width 6 height 11
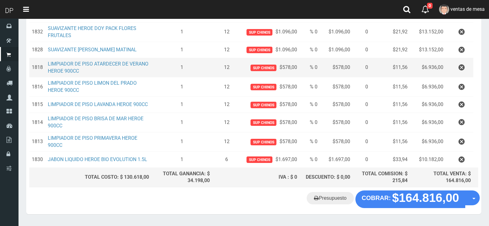
scroll to position [167, 0]
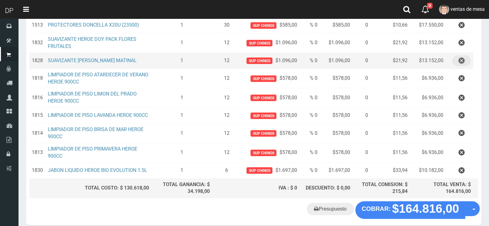
click at [457, 61] on button "button" at bounding box center [462, 60] width 19 height 11
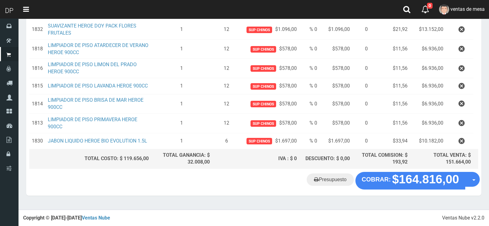
scroll to position [182, 0]
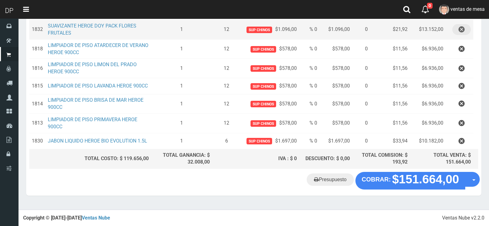
click at [459, 31] on icon "button" at bounding box center [462, 29] width 6 height 11
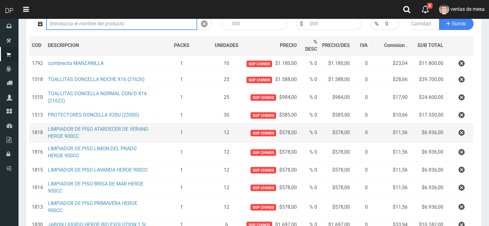
scroll to position [123, 0]
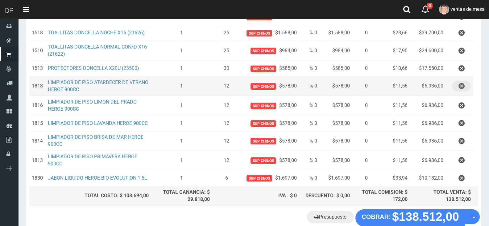
click at [468, 88] on button "button" at bounding box center [462, 86] width 19 height 11
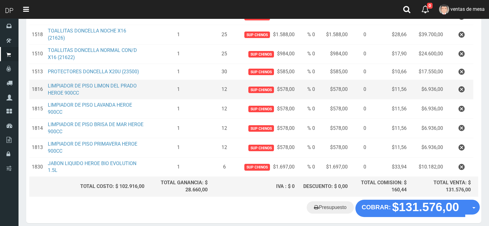
scroll to position [98, 0]
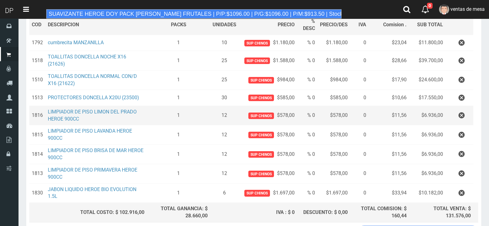
type input "SUAVIZANTE HEROE DOY PACK FLORES FRUTALES | P/P:$1096.00 | P/G:$1096.00 | P/M:$…"
type input "12"
type input "1096.00"
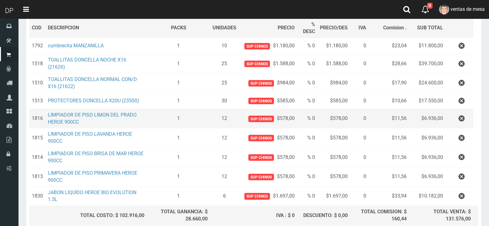
type input "1"
click at [439, 0] on button "Sumar" at bounding box center [456, 6] width 35 height 12
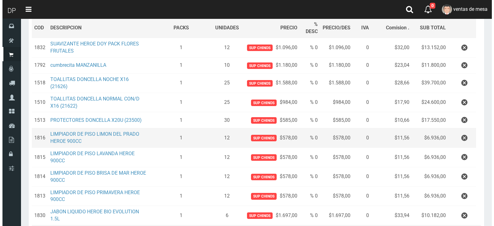
scroll to position [169, 0]
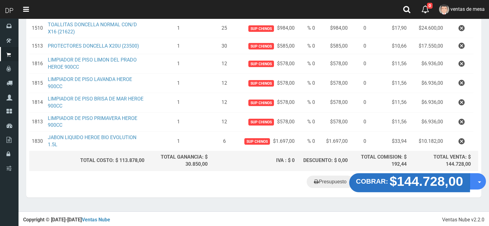
click at [378, 177] on button "COBRAR: $144.728,00" at bounding box center [409, 182] width 121 height 19
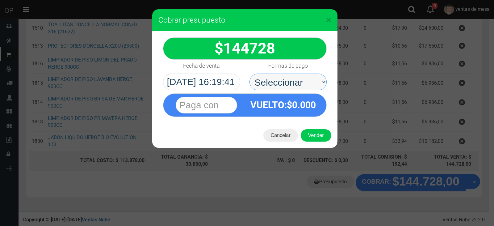
click at [279, 87] on select "Seleccionar Efectivo Tarjeta de Crédito Depósito Débito" at bounding box center [287, 81] width 77 height 17
select select "Efectivo"
click at [249, 73] on select "Seleccionar Efectivo Tarjeta de Crédito Depósito Débito" at bounding box center [287, 81] width 77 height 17
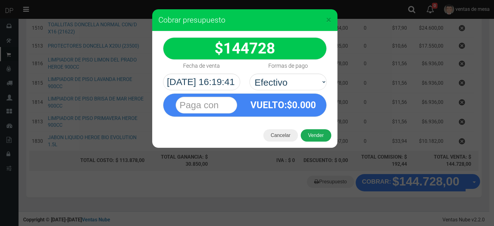
click at [321, 135] on button "Vender" at bounding box center [316, 135] width 31 height 12
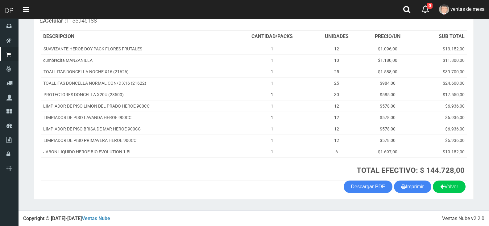
scroll to position [81, 0]
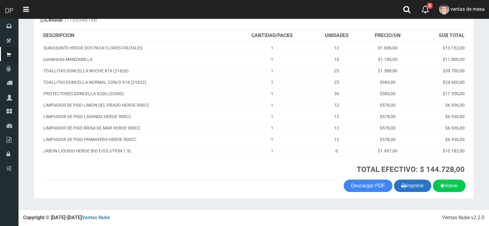
click at [417, 188] on button "Imprimir" at bounding box center [412, 185] width 37 height 12
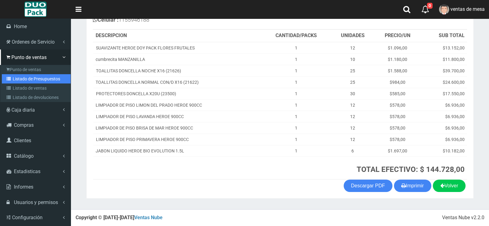
drag, startPoint x: 26, startPoint y: 78, endPoint x: 86, endPoint y: 48, distance: 67.4
click at [26, 78] on link "Listado de Presupuestos" at bounding box center [36, 78] width 69 height 9
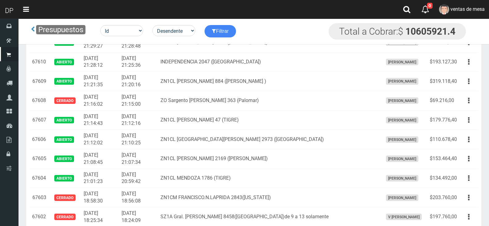
scroll to position [569, 0]
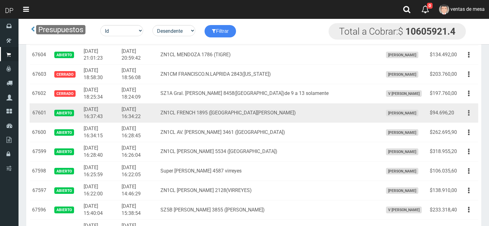
click at [471, 115] on button "button" at bounding box center [469, 112] width 14 height 11
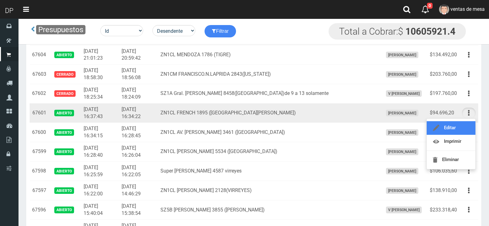
click at [468, 123] on link "Editar" at bounding box center [451, 128] width 49 height 14
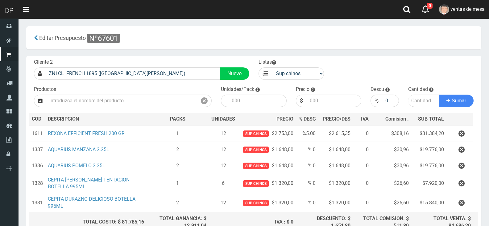
drag, startPoint x: 466, startPoint y: 165, endPoint x: 461, endPoint y: 159, distance: 7.8
click at [466, 165] on button "button" at bounding box center [462, 165] width 19 height 11
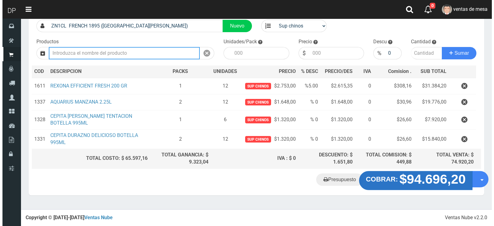
scroll to position [45, 0]
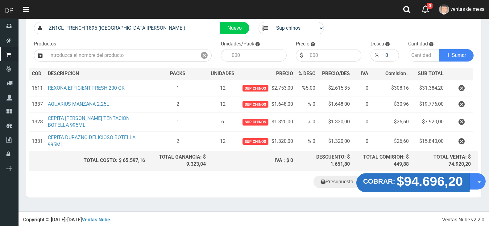
click at [432, 184] on strong "$94.696,20" at bounding box center [430, 180] width 66 height 15
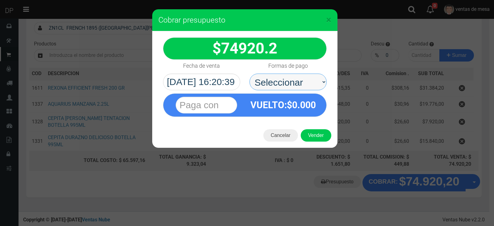
click at [285, 76] on select "Seleccionar Efectivo Tarjeta de Crédito Depósito Débito" at bounding box center [287, 81] width 77 height 17
select select "Efectivo"
click at [249, 73] on select "Seleccionar Efectivo Tarjeta de Crédito Depósito Débito" at bounding box center [287, 81] width 77 height 17
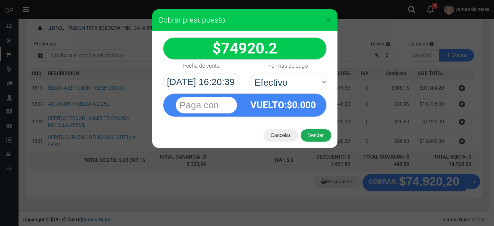
click at [315, 133] on button "Vender" at bounding box center [316, 135] width 31 height 12
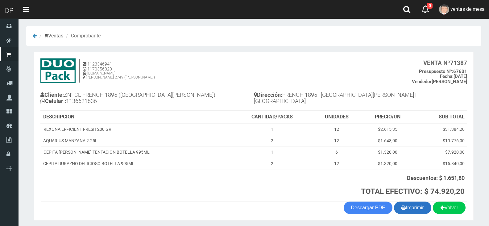
click at [419, 210] on button "Imprimir" at bounding box center [412, 207] width 37 height 12
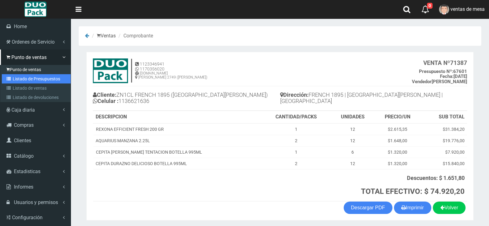
drag, startPoint x: 9, startPoint y: 75, endPoint x: 16, endPoint y: 68, distance: 10.1
click at [9, 75] on link "Listado de Presupuestos" at bounding box center [36, 78] width 69 height 9
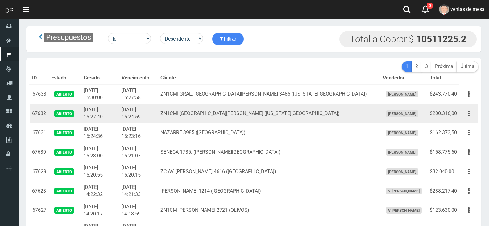
click at [257, 108] on td "ZN1CMI [GEOGRAPHIC_DATA][PERSON_NAME] ([US_STATE][GEOGRAPHIC_DATA])" at bounding box center [269, 113] width 223 height 19
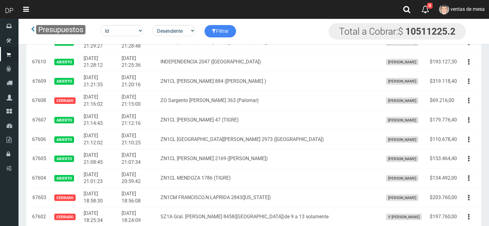
scroll to position [588, 0]
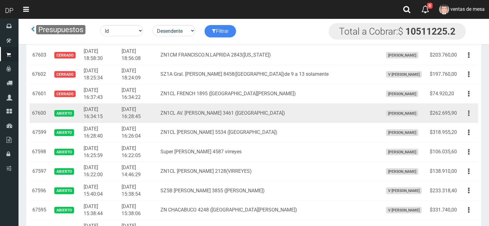
click at [462, 114] on button "button" at bounding box center [469, 113] width 14 height 11
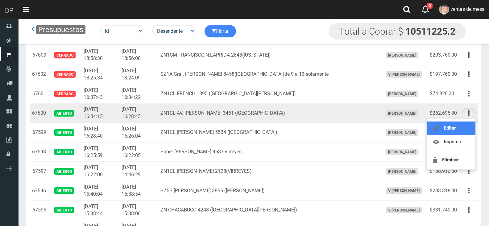
click at [465, 128] on link "Editar" at bounding box center [451, 128] width 49 height 14
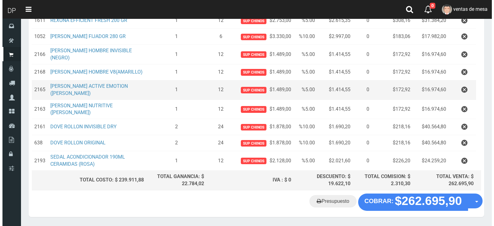
scroll to position [168, 0]
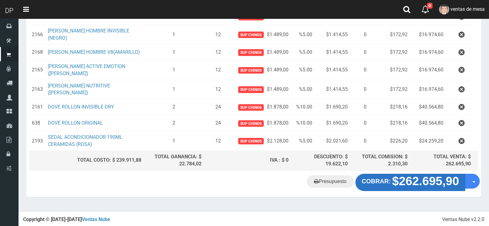
click at [417, 185] on strong "$262.695,90" at bounding box center [425, 180] width 67 height 13
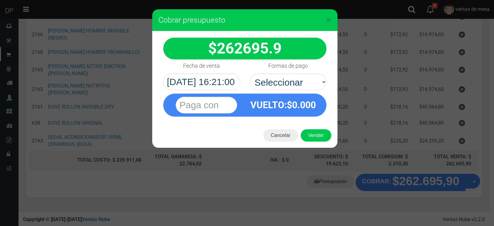
select select "Efectivo"
click at [249, 73] on select "Seleccionar Efectivo Tarjeta de Crédito Depósito Débito" at bounding box center [287, 81] width 77 height 17
click at [314, 139] on button "Vender" at bounding box center [316, 135] width 31 height 12
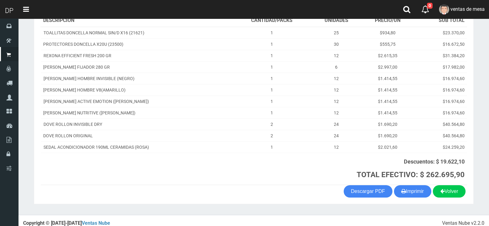
scroll to position [108, 0]
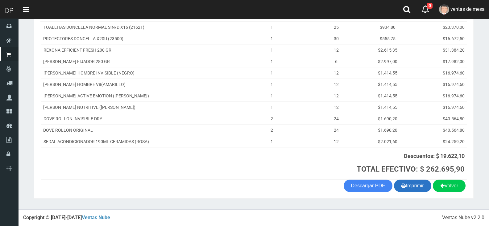
click at [411, 184] on button "Imprimir" at bounding box center [412, 185] width 37 height 12
click at [234, 157] on th "Descuentos: $ 19.622,10 TOTAL EFECTIVO: $ 262.695,90" at bounding box center [350, 163] width 236 height 32
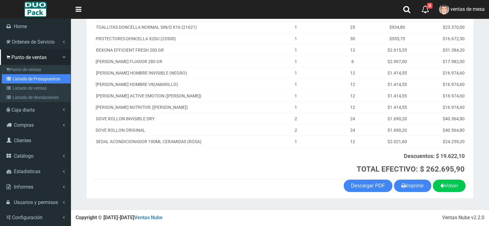
click at [10, 75] on link "Listado de Presupuestos" at bounding box center [36, 78] width 69 height 9
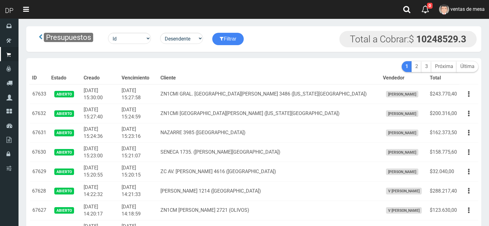
scroll to position [639, 0]
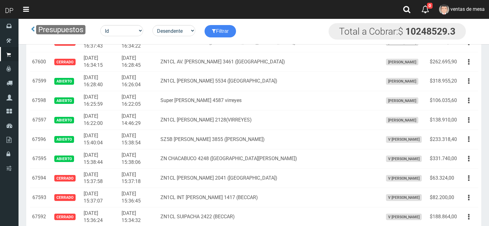
click at [223, 63] on td "ZN1CL AV. NICOLAS AVELLANEDA 3461 (VIRREYES)" at bounding box center [269, 61] width 223 height 19
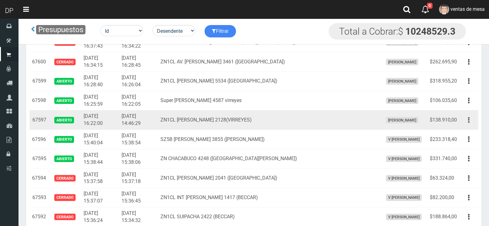
click at [470, 122] on icon "button" at bounding box center [469, 120] width 2 height 11
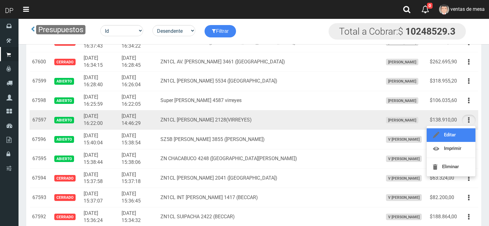
click at [462, 139] on link "Editar" at bounding box center [451, 135] width 49 height 14
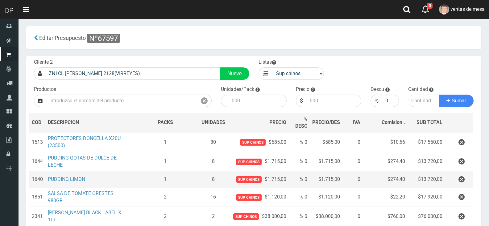
click at [470, 183] on td at bounding box center [459, 179] width 28 height 16
click at [467, 182] on button "button" at bounding box center [462, 179] width 19 height 11
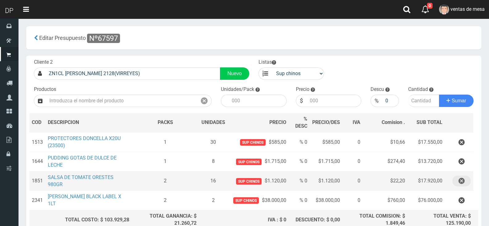
click at [467, 182] on button "button" at bounding box center [462, 180] width 19 height 11
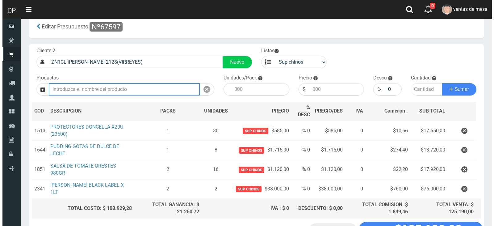
scroll to position [31, 0]
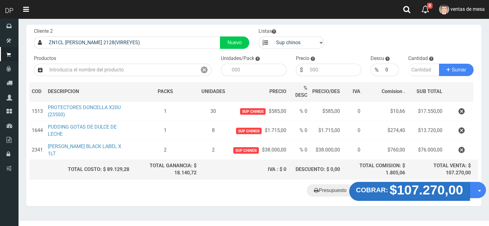
click at [422, 195] on strong "$107.270,00" at bounding box center [427, 189] width 74 height 15
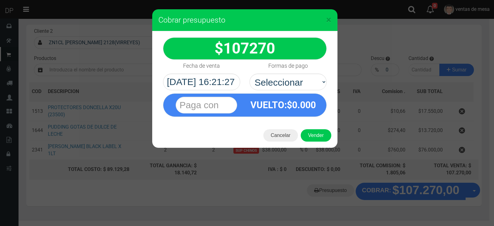
click at [292, 71] on label "Formas de pago" at bounding box center [288, 66] width 40 height 12
click at [292, 73] on select "Seleccionar Efectivo Tarjeta de Crédito Depósito Débito" at bounding box center [287, 81] width 77 height 17
click at [292, 82] on select "Seleccionar Efectivo Tarjeta de Crédito Depósito Débito" at bounding box center [287, 81] width 77 height 17
select select "Efectivo"
click at [249, 73] on select "Seleccionar Efectivo Tarjeta de Crédito Depósito Débito" at bounding box center [287, 81] width 77 height 17
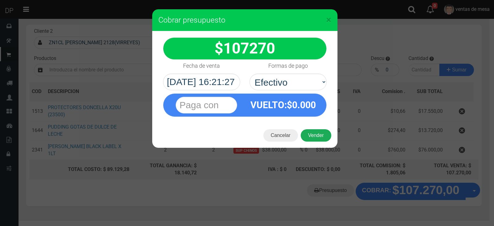
click at [309, 132] on button "Vender" at bounding box center [316, 135] width 31 height 12
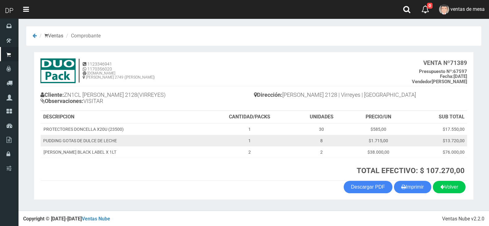
scroll to position [1, 0]
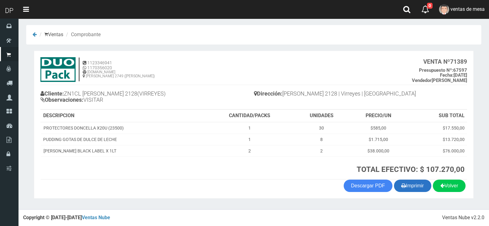
click at [403, 184] on icon "button" at bounding box center [404, 185] width 5 height 9
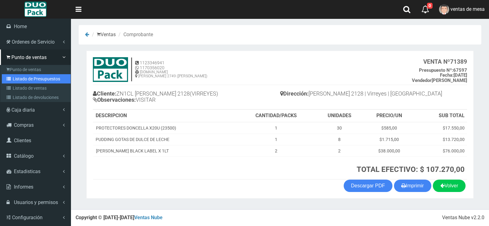
click at [18, 77] on link "Listado de Presupuestos" at bounding box center [36, 78] width 69 height 9
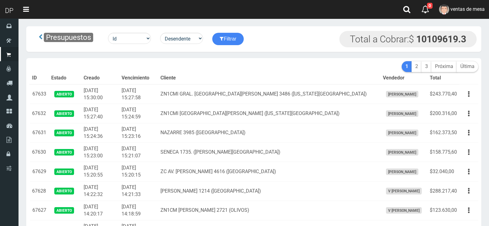
scroll to position [1220, 0]
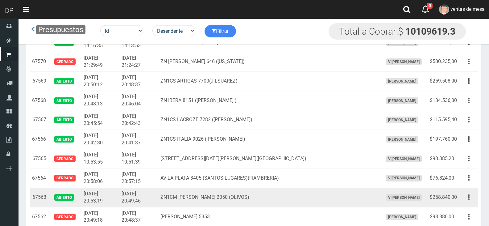
click at [468, 196] on button "button" at bounding box center [469, 197] width 14 height 11
click at [465, 210] on link "Editar" at bounding box center [451, 212] width 49 height 14
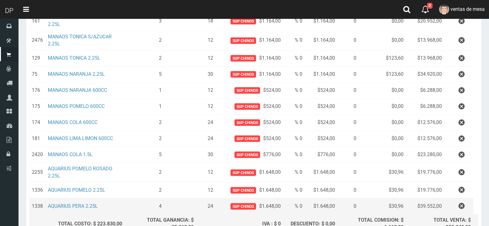
scroll to position [216, 0]
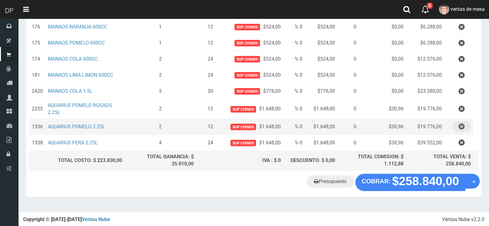
click at [460, 127] on icon "button" at bounding box center [462, 126] width 6 height 11
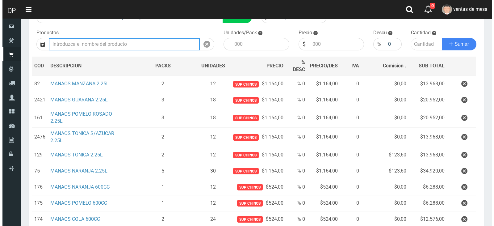
scroll to position [200, 0]
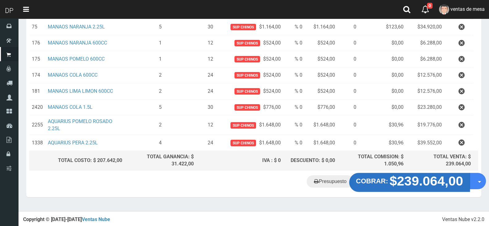
click at [400, 180] on strong "$239.064,00" at bounding box center [427, 180] width 74 height 15
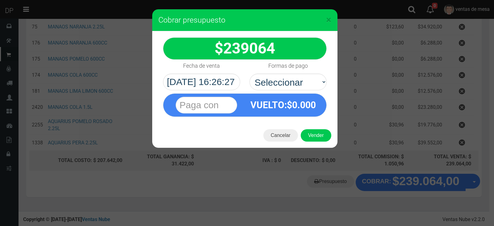
click at [319, 94] on div "VUELTO :$ 0.000" at bounding box center [283, 105] width 77 height 23
drag, startPoint x: 309, startPoint y: 80, endPoint x: 309, endPoint y: 89, distance: 8.6
click at [309, 81] on select "Seleccionar Efectivo Tarjeta de Crédito Depósito Débito" at bounding box center [287, 81] width 77 height 17
select select "Efectivo"
click at [249, 73] on select "Seleccionar Efectivo Tarjeta de Crédito Depósito Débito" at bounding box center [287, 81] width 77 height 17
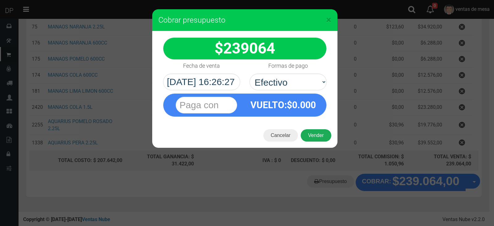
click at [316, 136] on button "Vender" at bounding box center [316, 135] width 31 height 12
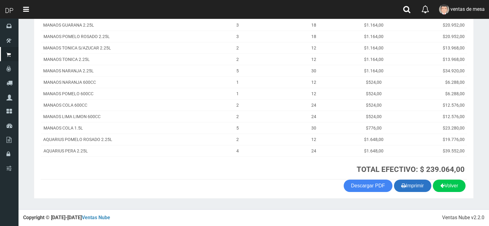
scroll to position [115, 0]
click at [416, 190] on button "Imprimir" at bounding box center [412, 185] width 37 height 12
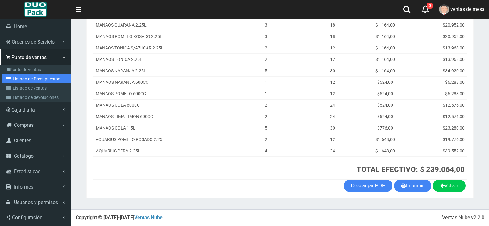
click at [27, 80] on link "Listado de Presupuestos" at bounding box center [36, 78] width 69 height 9
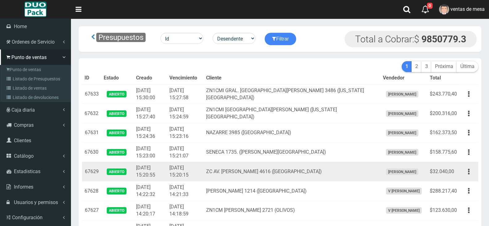
click at [134, 166] on td "[DATE] 15:20:55" at bounding box center [150, 171] width 33 height 19
